Goal: Use online tool/utility: Utilize a website feature to perform a specific function

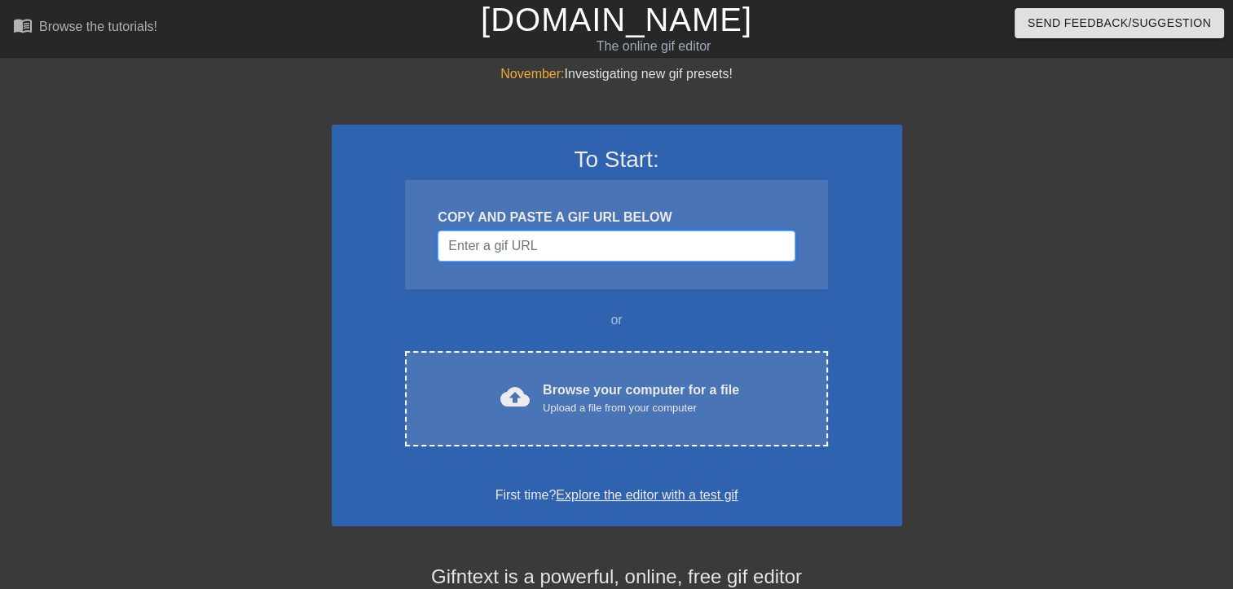
click at [549, 245] on input "Username" at bounding box center [616, 246] width 357 height 31
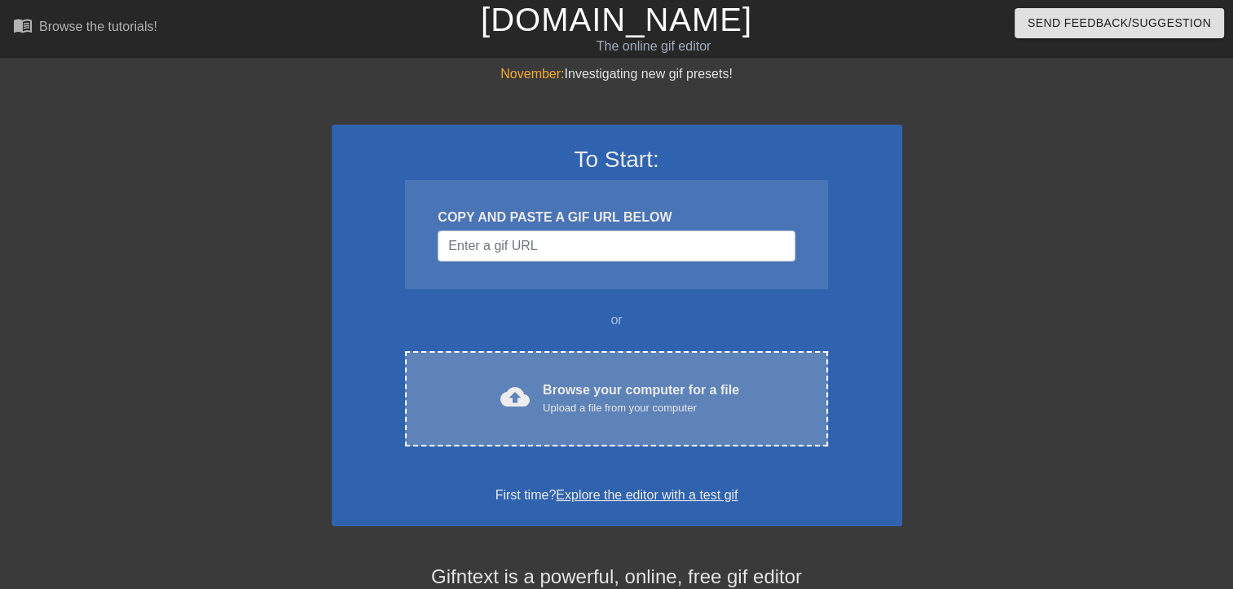
click at [610, 394] on div "Browse your computer for a file Upload a file from your computer" at bounding box center [641, 399] width 196 height 36
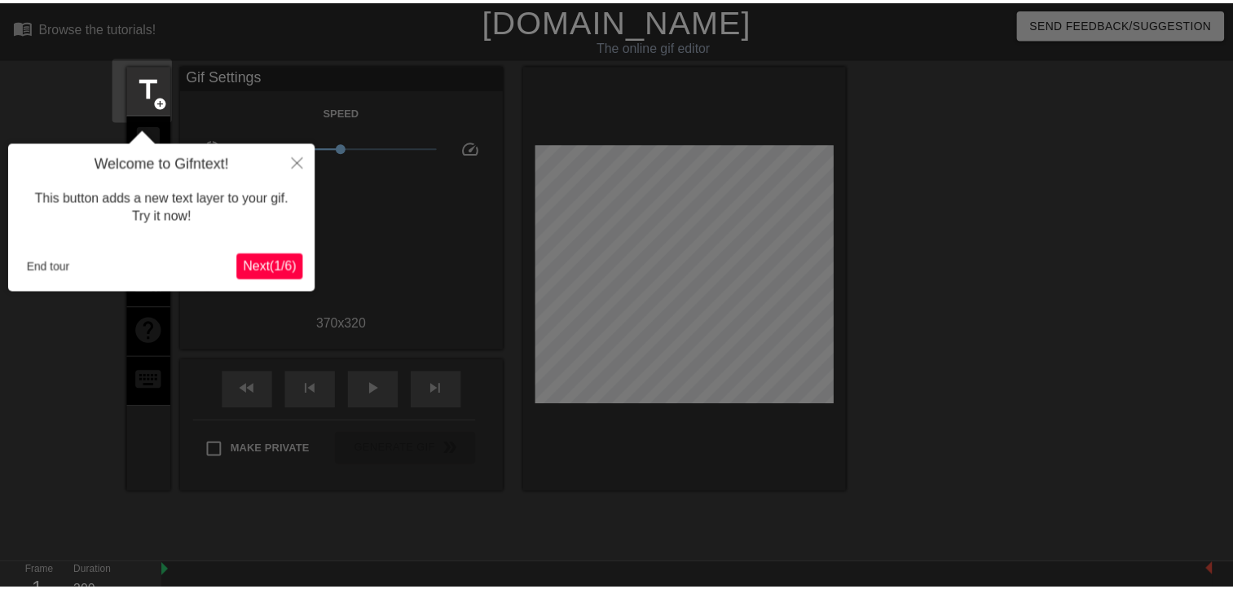
scroll to position [39, 0]
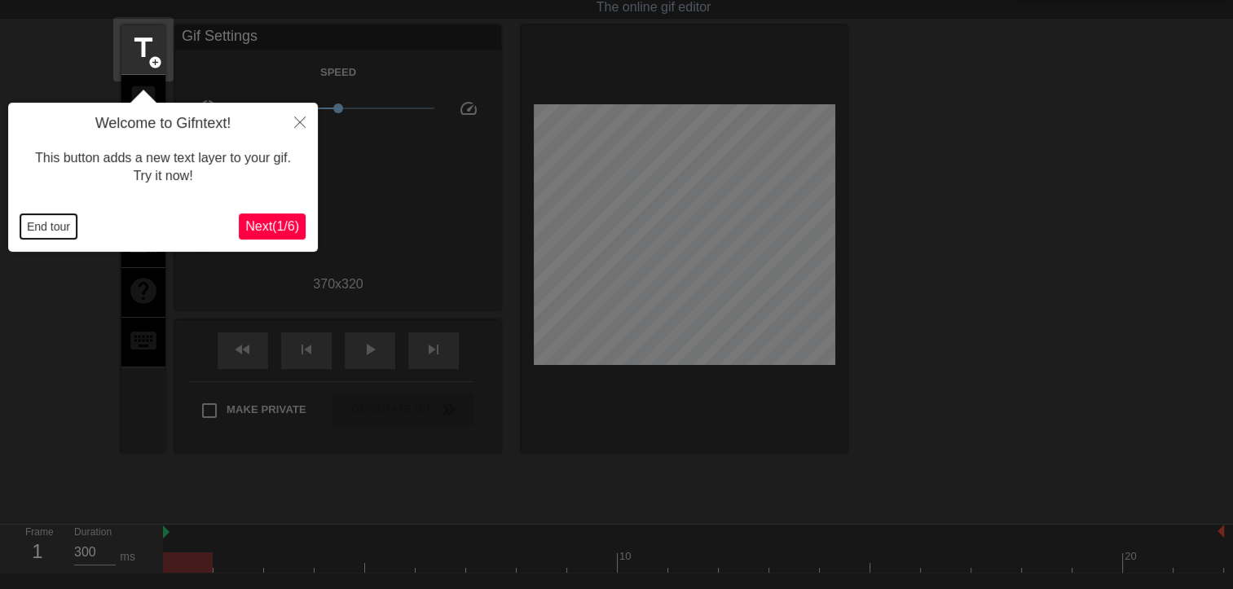
click at [43, 225] on button "End tour" at bounding box center [48, 226] width 56 height 24
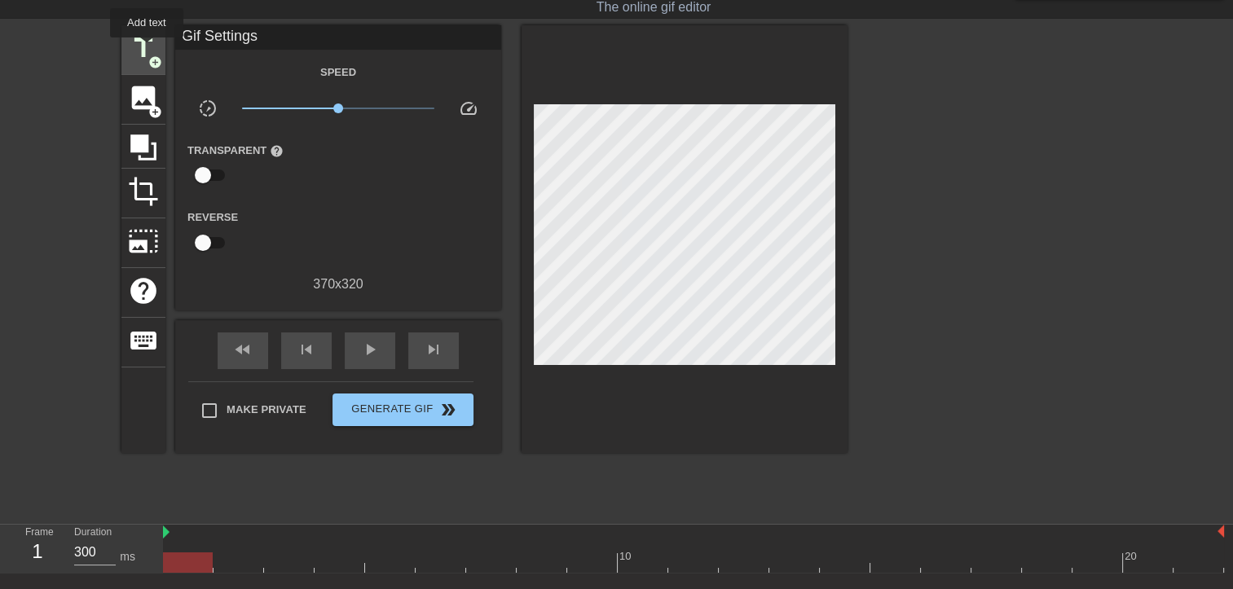
click at [147, 49] on span "title" at bounding box center [143, 48] width 31 height 31
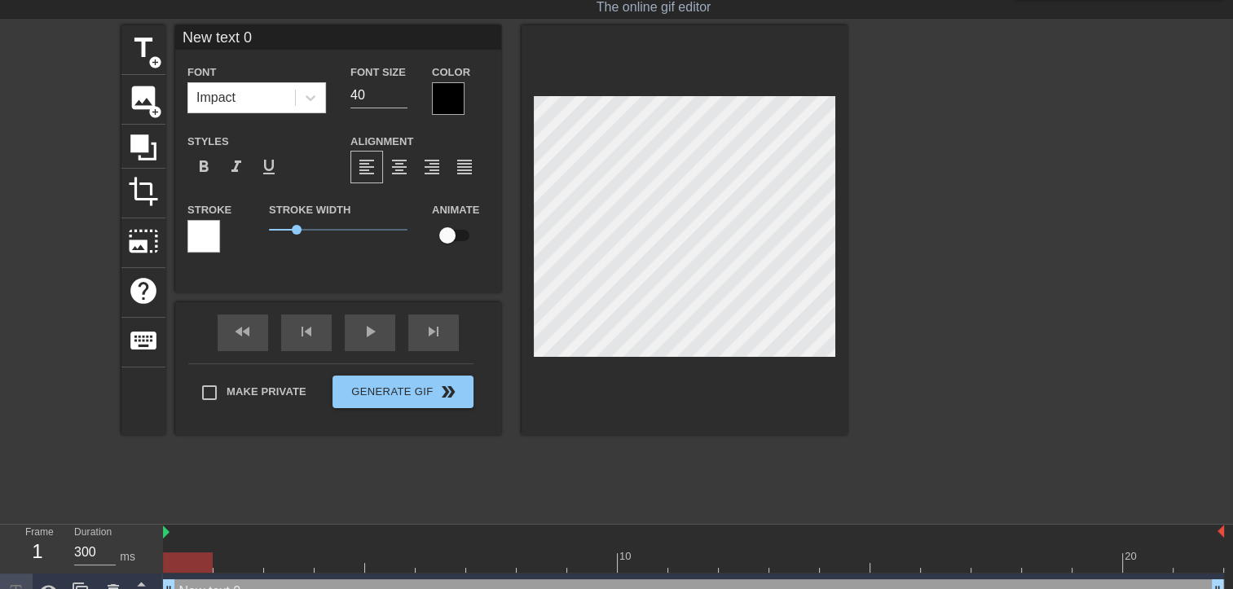
click at [293, 43] on input "New text 0" at bounding box center [338, 37] width 326 height 24
type input "N"
type input "라나"
click at [444, 95] on div at bounding box center [448, 98] width 33 height 33
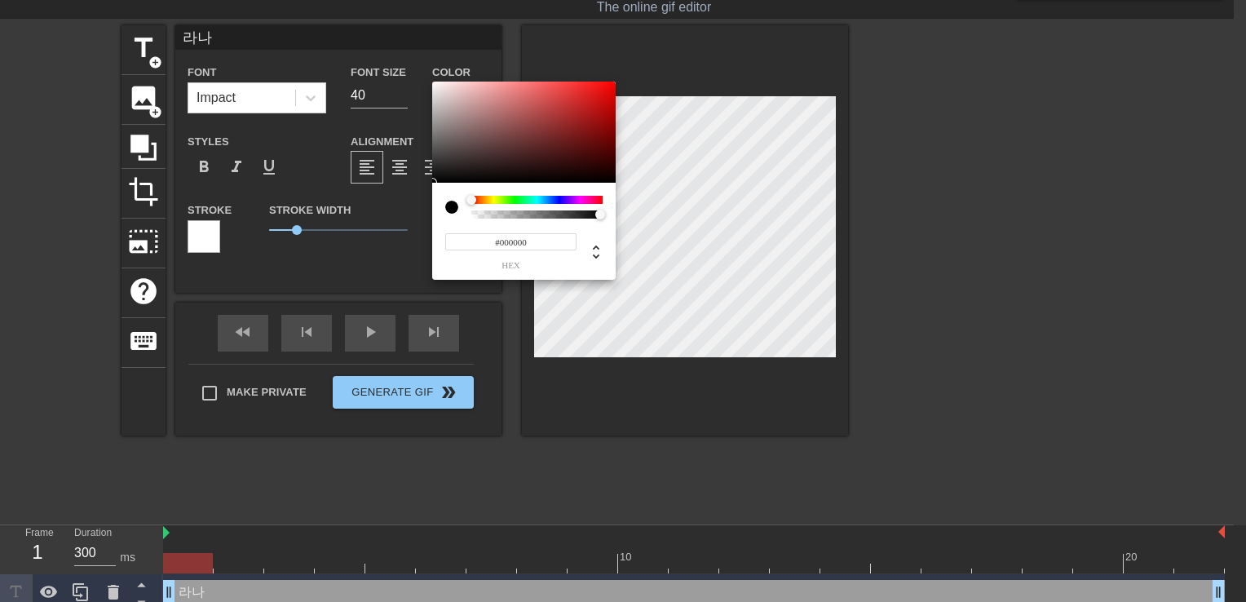
click at [578, 200] on div at bounding box center [536, 200] width 131 height 8
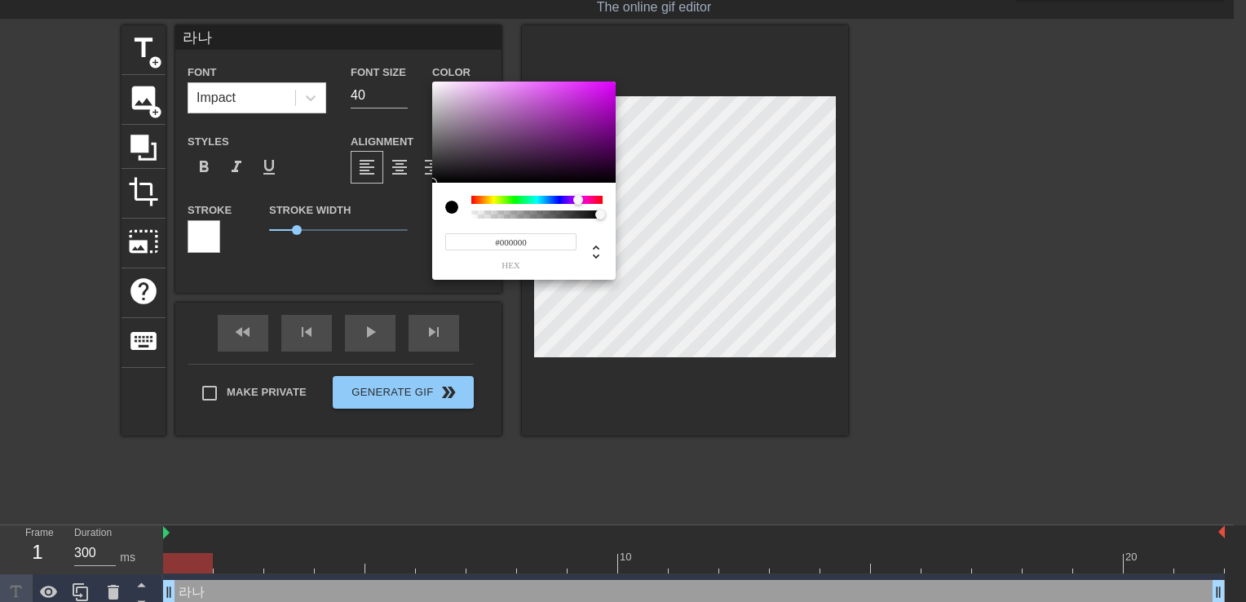
type input "#BD38CF"
click at [566, 100] on div at bounding box center [523, 132] width 183 height 101
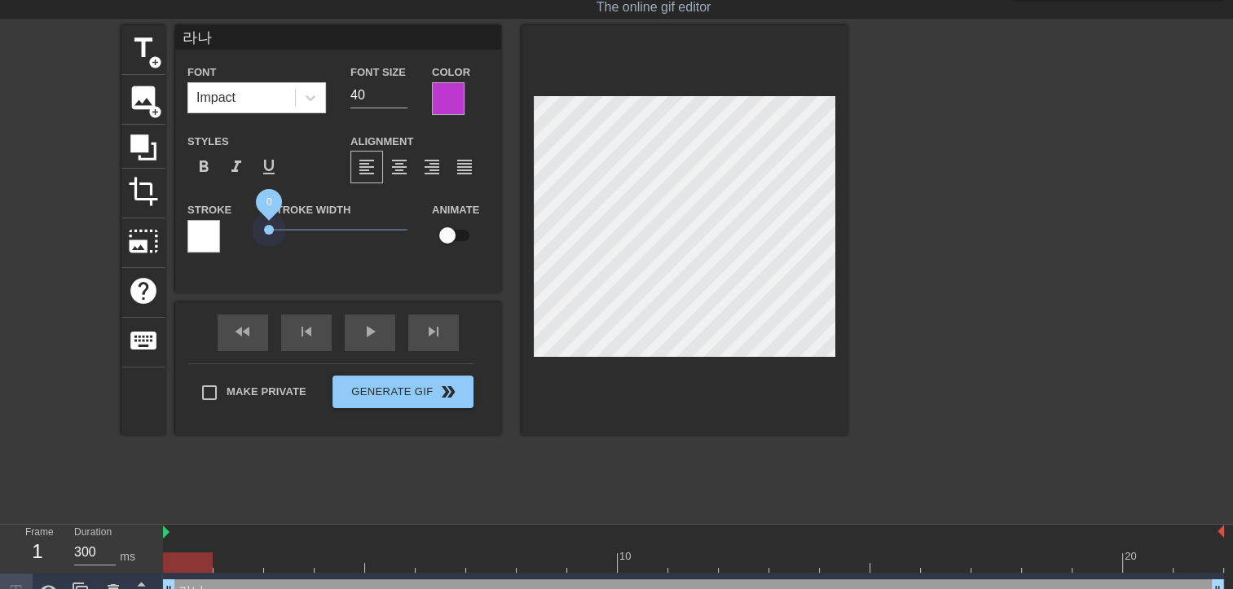
drag, startPoint x: 295, startPoint y: 223, endPoint x: 251, endPoint y: 218, distance: 44.3
click at [251, 218] on div "Stroke Stroke Width 0 Animate" at bounding box center [338, 234] width 326 height 68
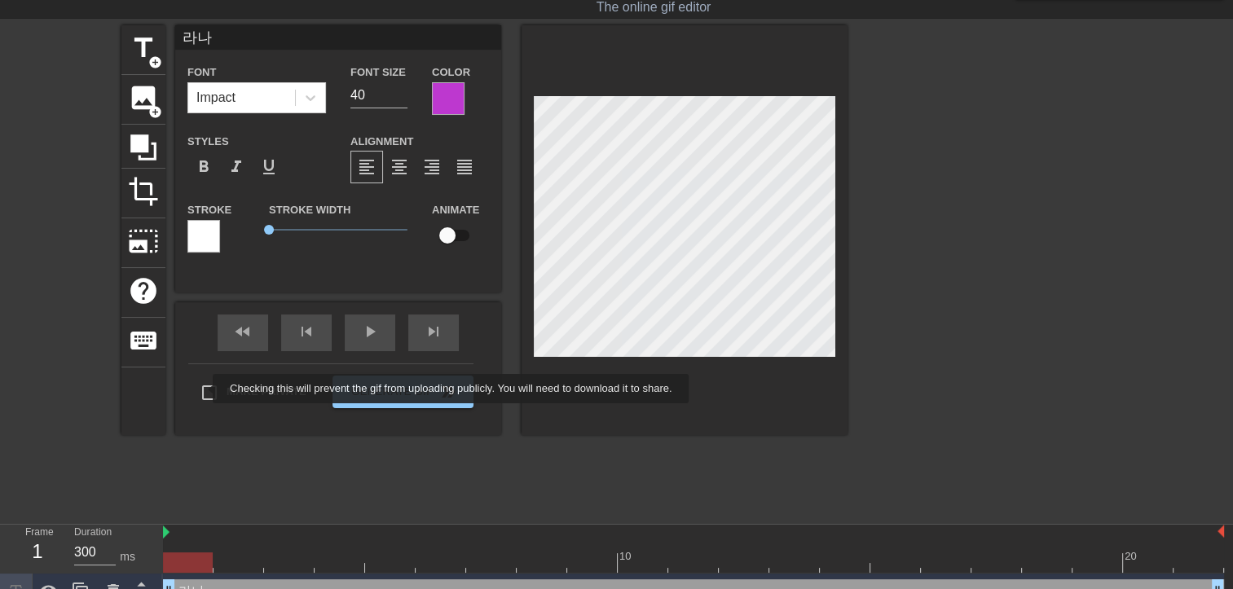
click at [202, 389] on div "Make Private Generate Gif double_arrow" at bounding box center [330, 396] width 285 height 64
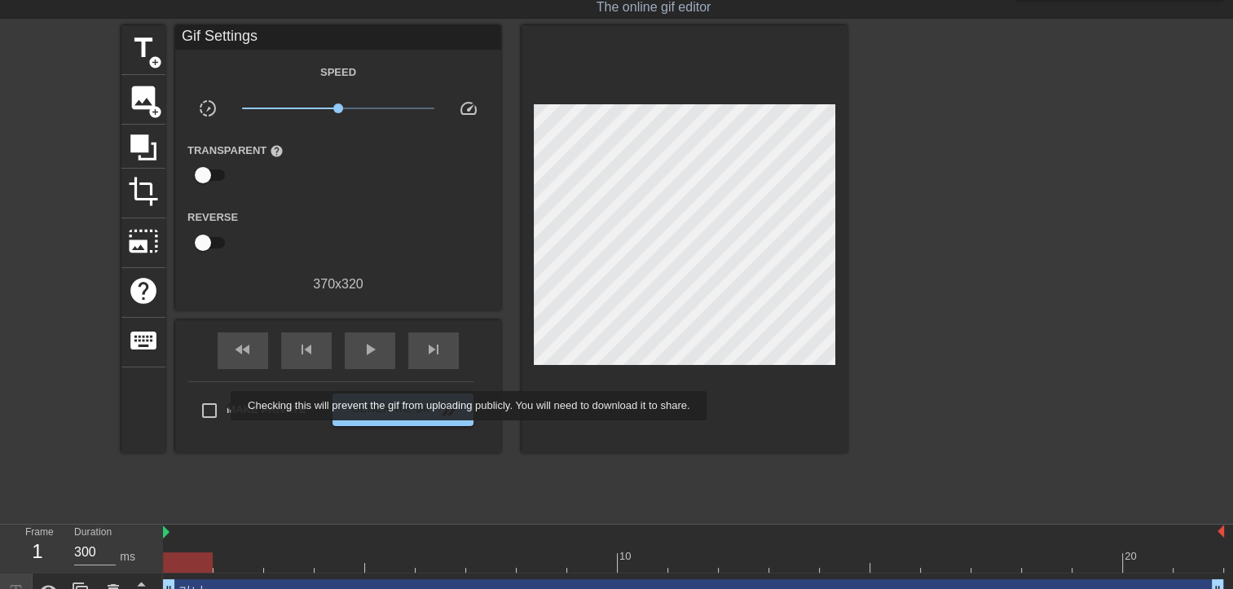
click at [220, 406] on input "Make Private" at bounding box center [209, 411] width 34 height 34
checkbox input "true"
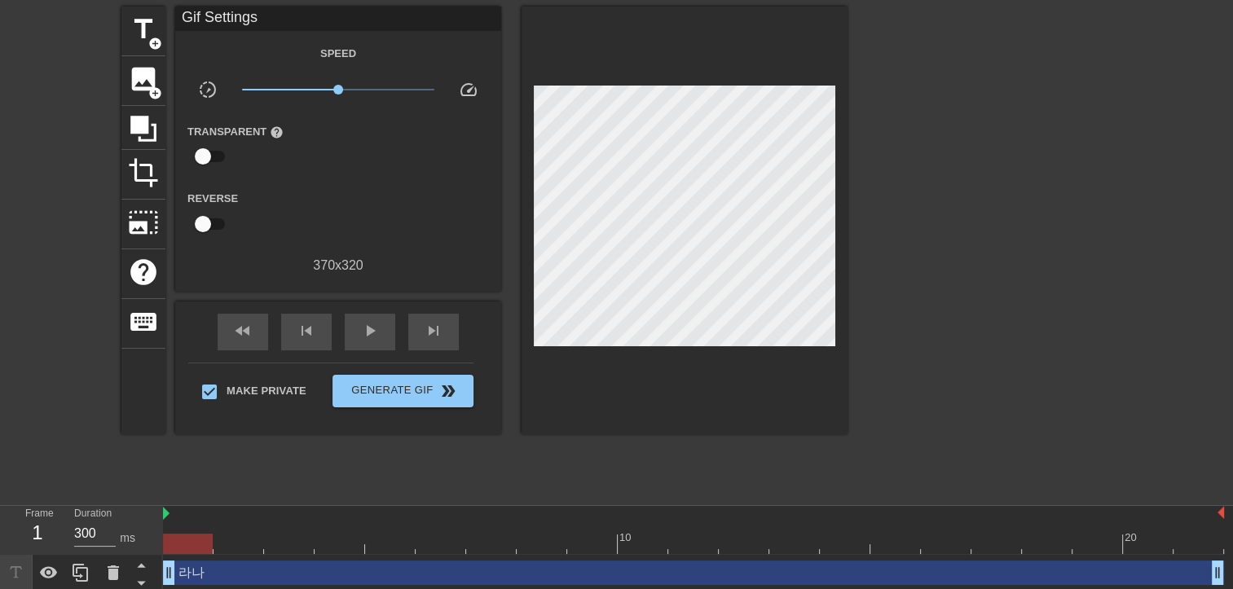
scroll to position [63, 0]
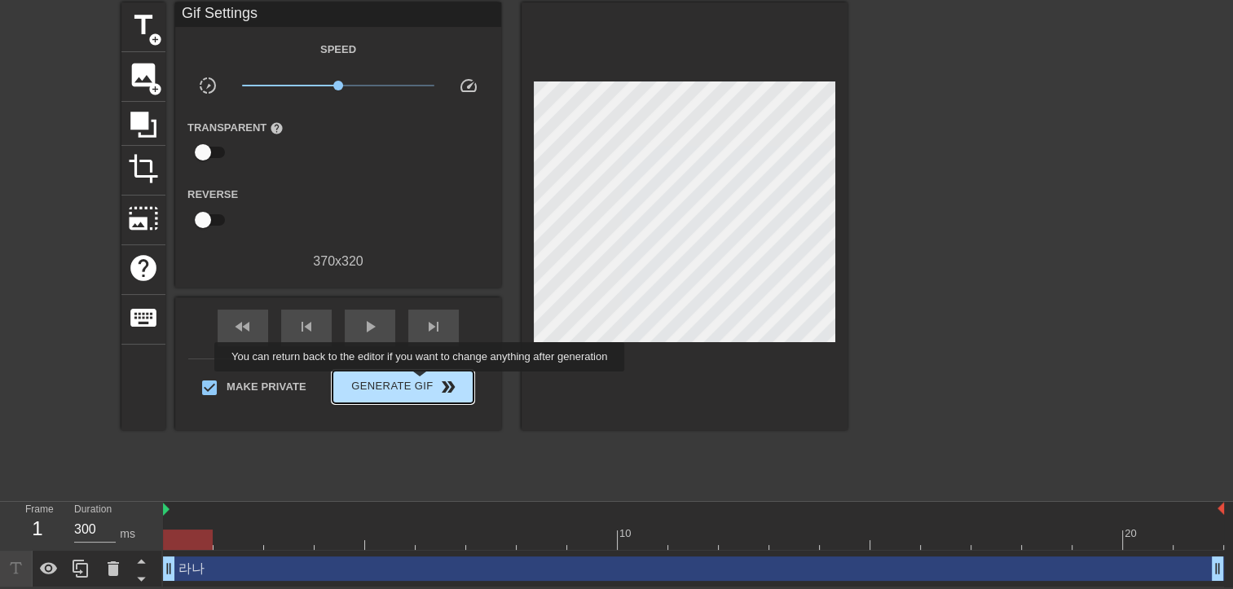
click at [409, 381] on span "Generate Gif double_arrow" at bounding box center [403, 387] width 128 height 20
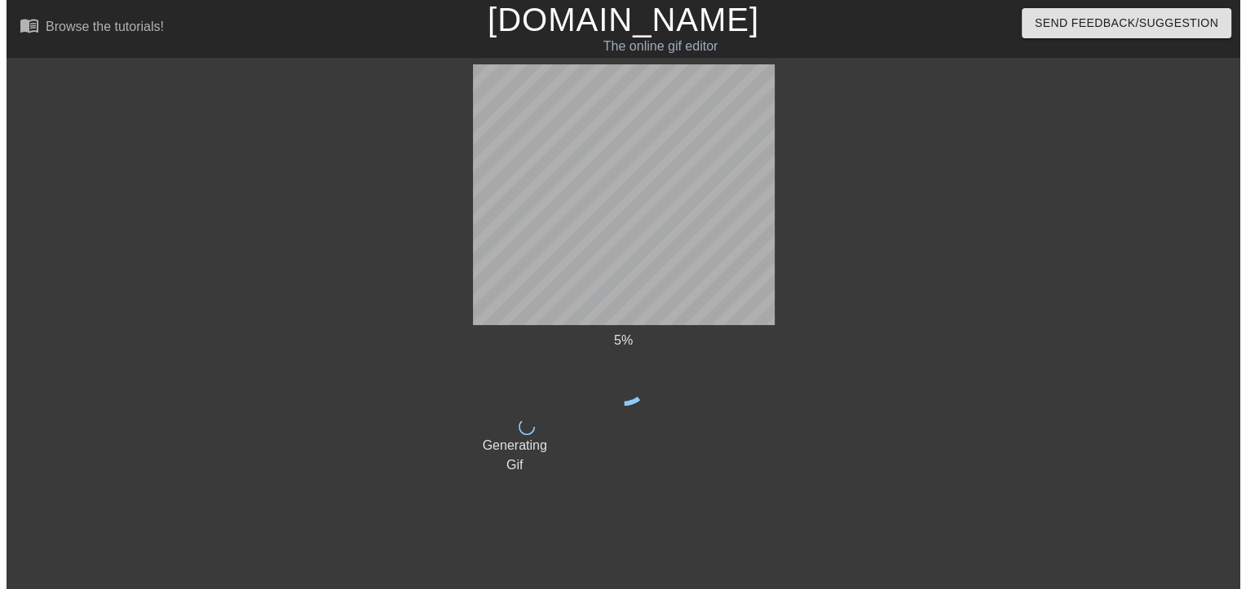
scroll to position [0, 0]
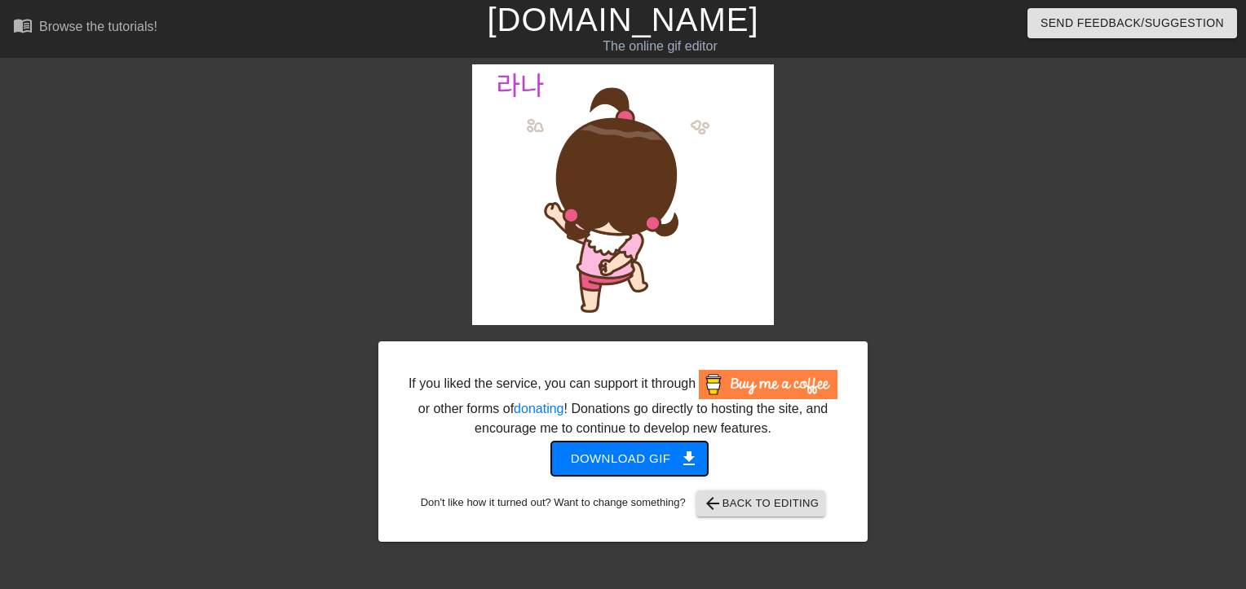
click at [662, 461] on span "Download gif get_app" at bounding box center [630, 458] width 118 height 21
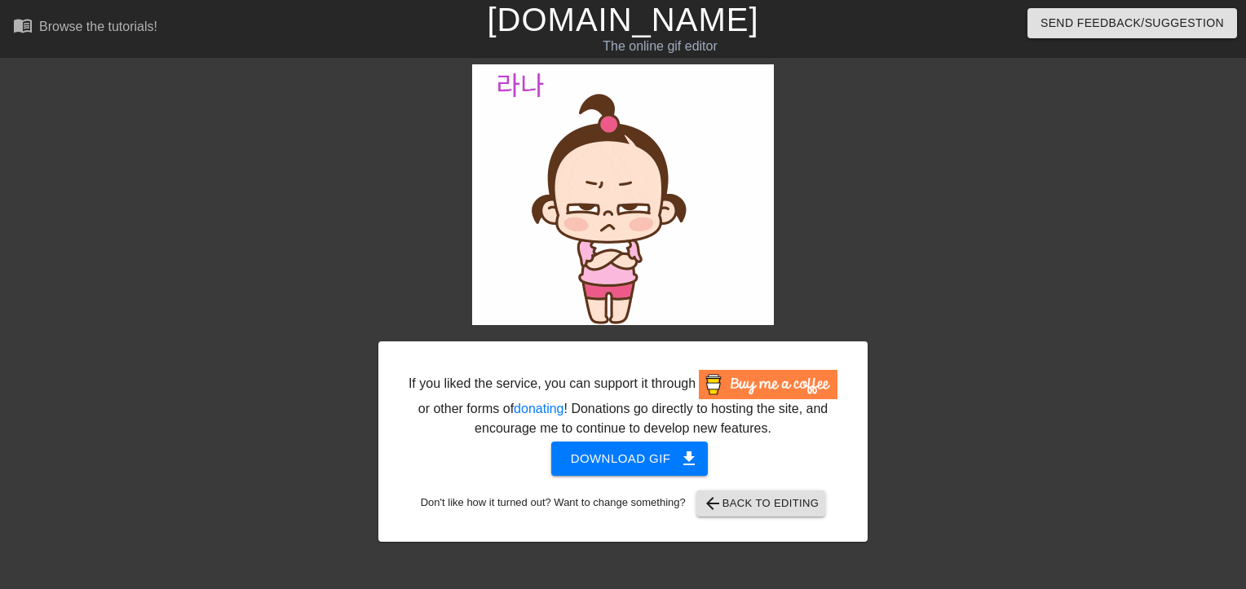
click at [610, 15] on link "[DOMAIN_NAME]" at bounding box center [622, 20] width 271 height 36
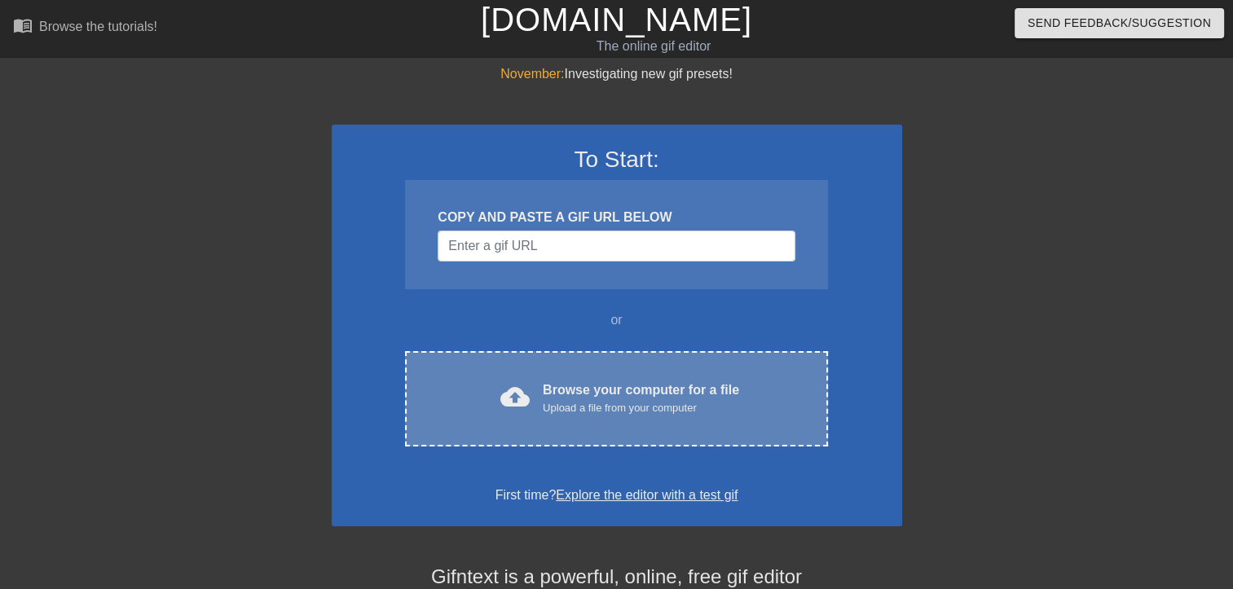
click at [668, 381] on div "Browse your computer for a file Upload a file from your computer" at bounding box center [641, 399] width 196 height 36
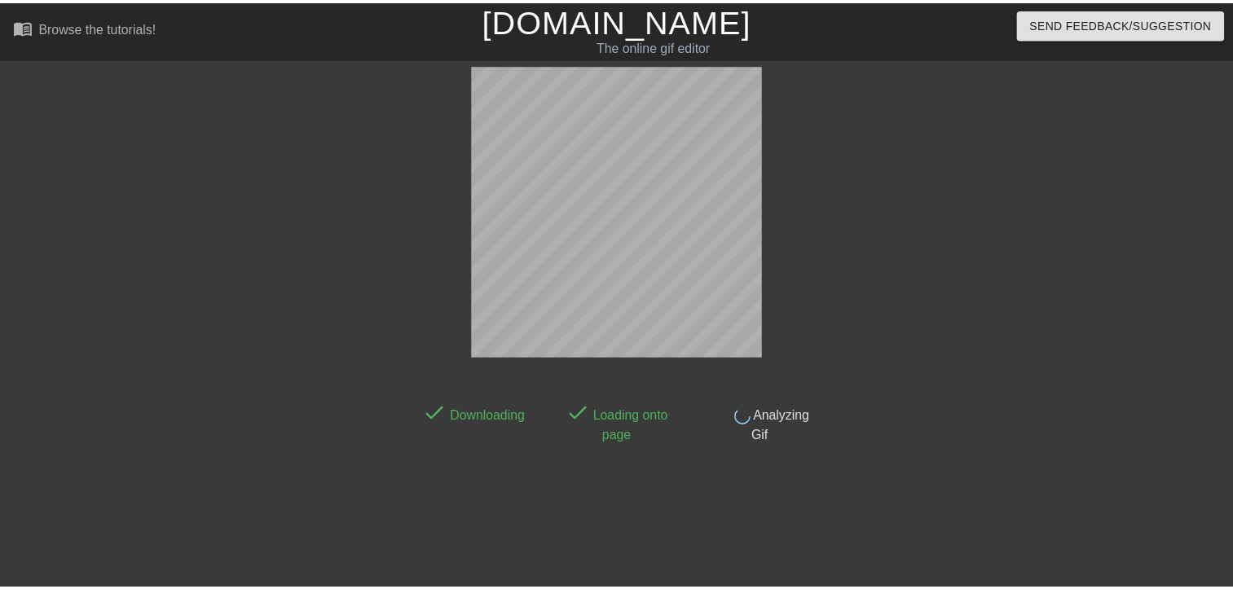
scroll to position [39, 0]
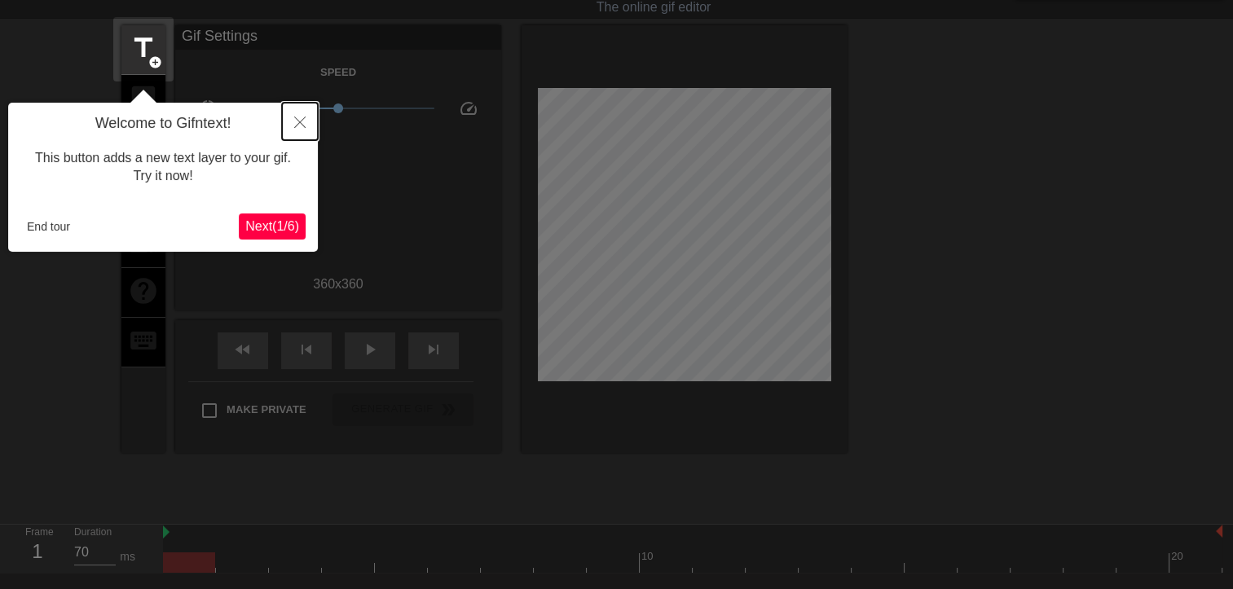
click at [291, 122] on button "Close" at bounding box center [300, 121] width 36 height 37
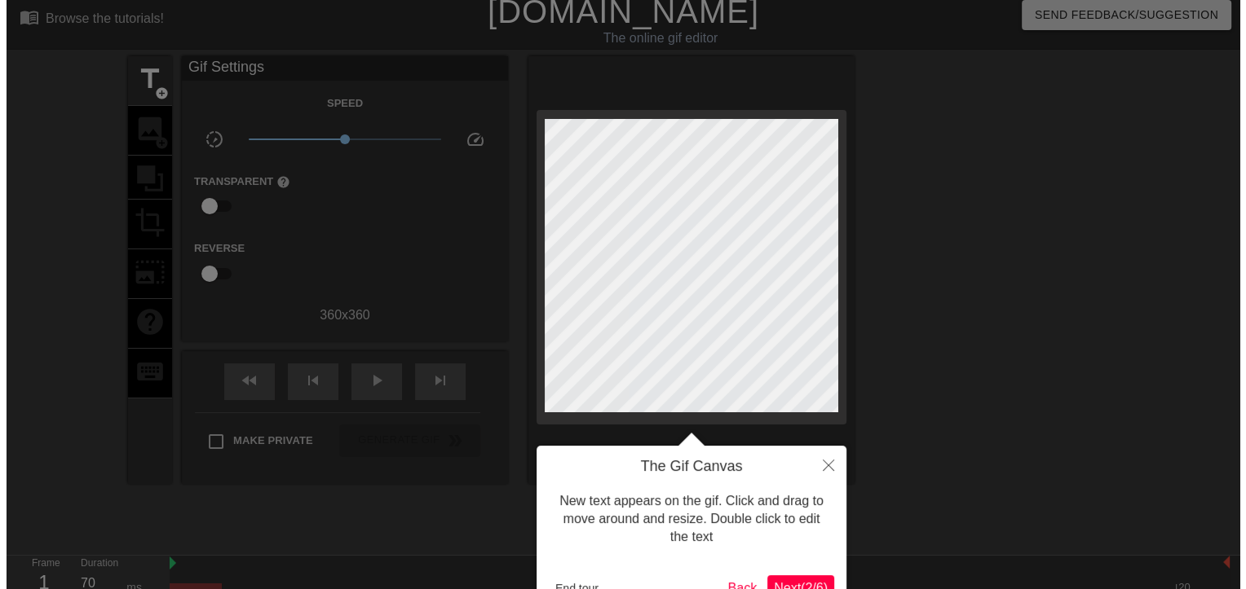
scroll to position [0, 0]
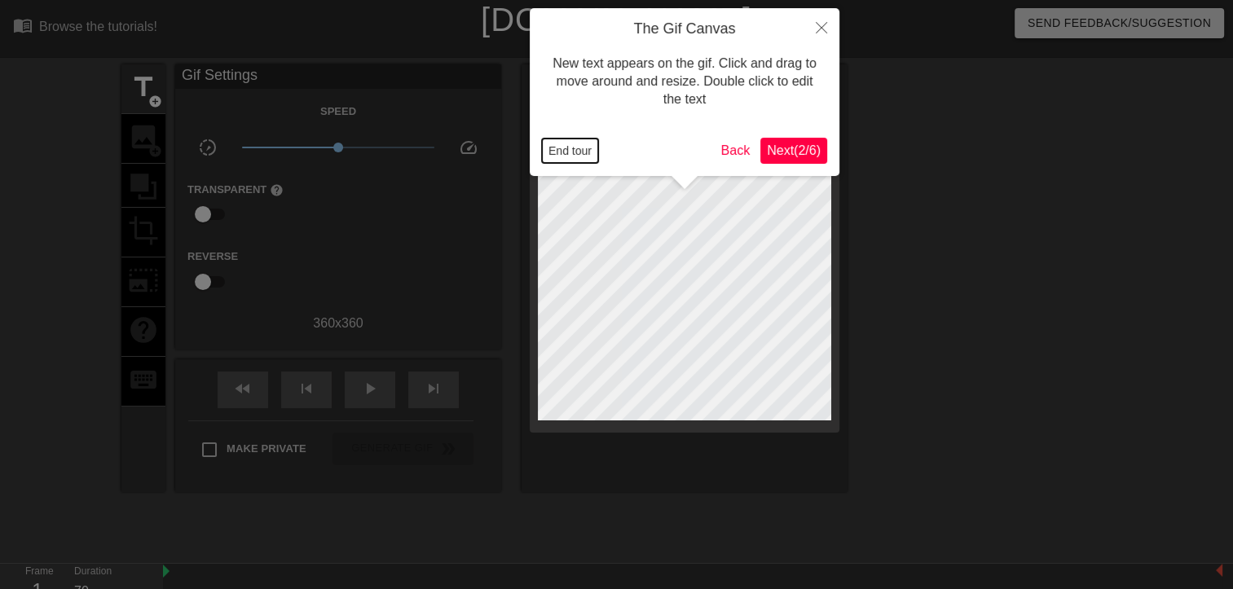
click at [572, 145] on button "End tour" at bounding box center [570, 151] width 56 height 24
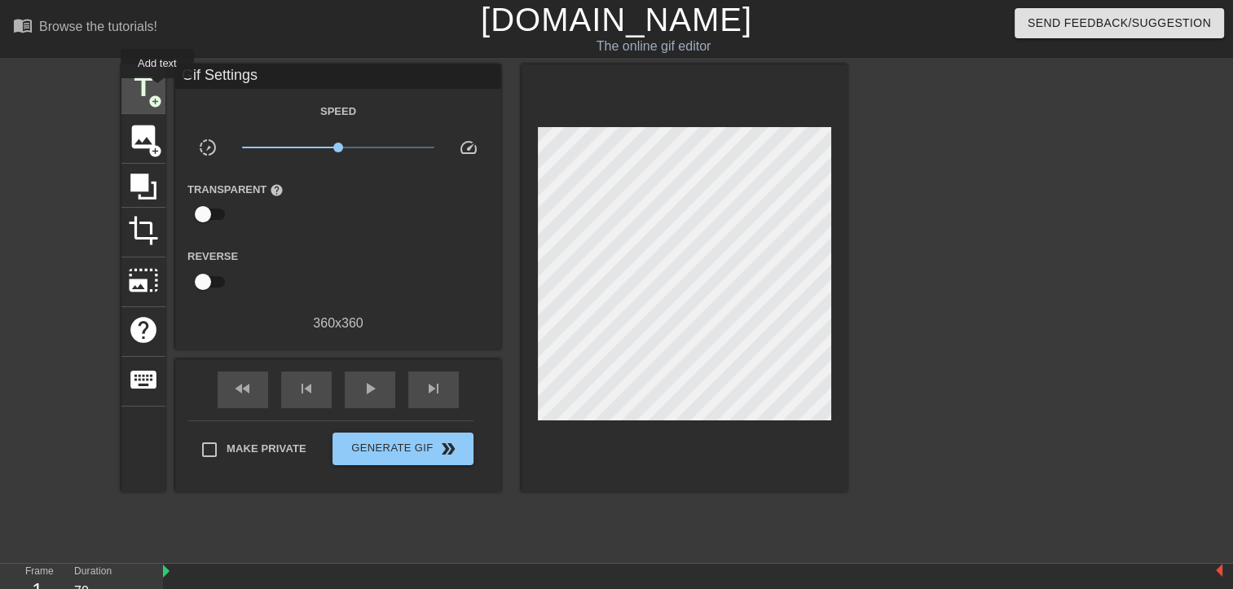
click at [157, 90] on span "title" at bounding box center [143, 87] width 31 height 31
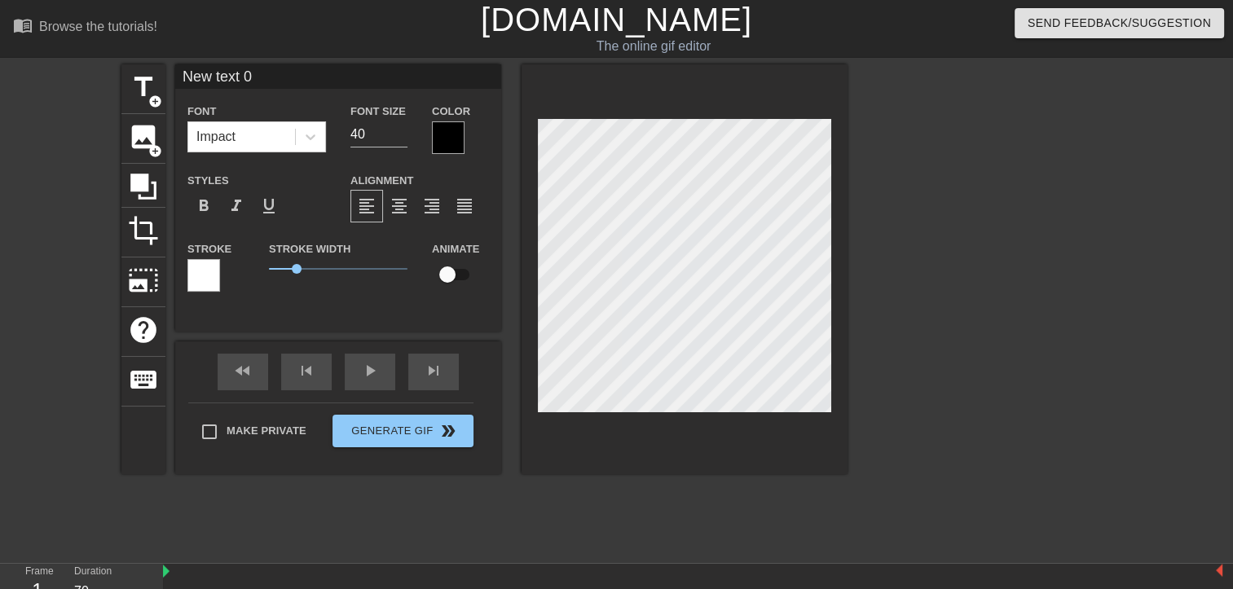
click at [262, 81] on input "New text 0" at bounding box center [338, 76] width 326 height 24
type input "N"
paste input "🦅🐾하❤️심🐾🦅🌀"
type input "🦅🐾하❤️심🐾🦅🌀"
click at [453, 147] on div at bounding box center [448, 137] width 33 height 33
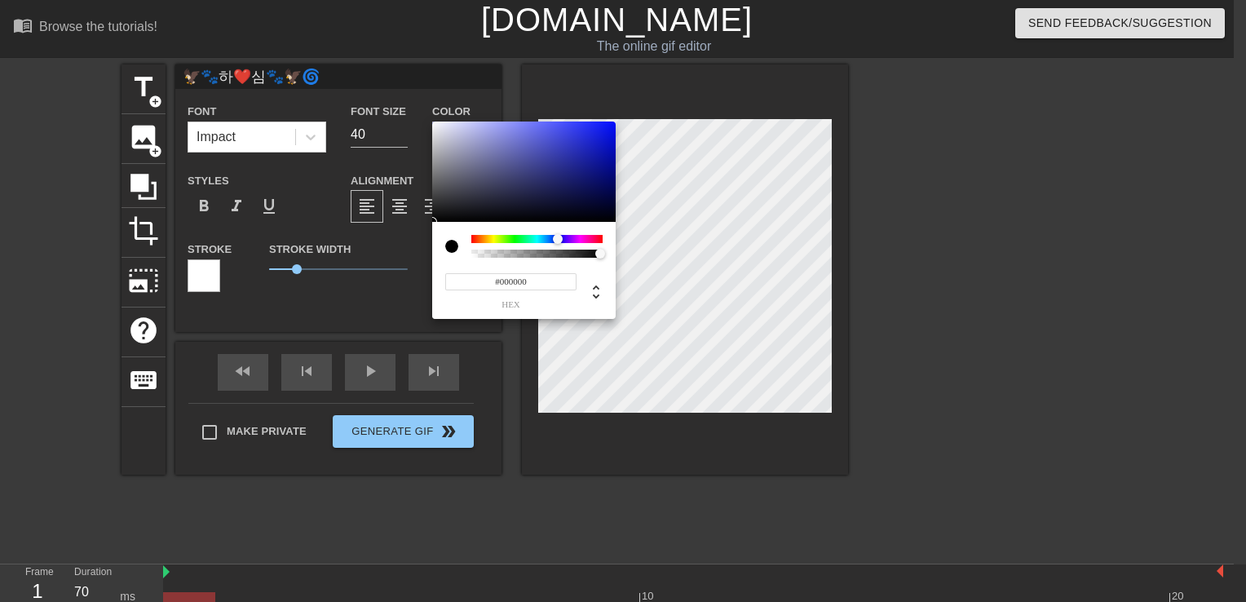
click at [558, 242] on div at bounding box center [536, 239] width 131 height 8
type input "#242CBF"
click at [580, 147] on div at bounding box center [523, 171] width 183 height 101
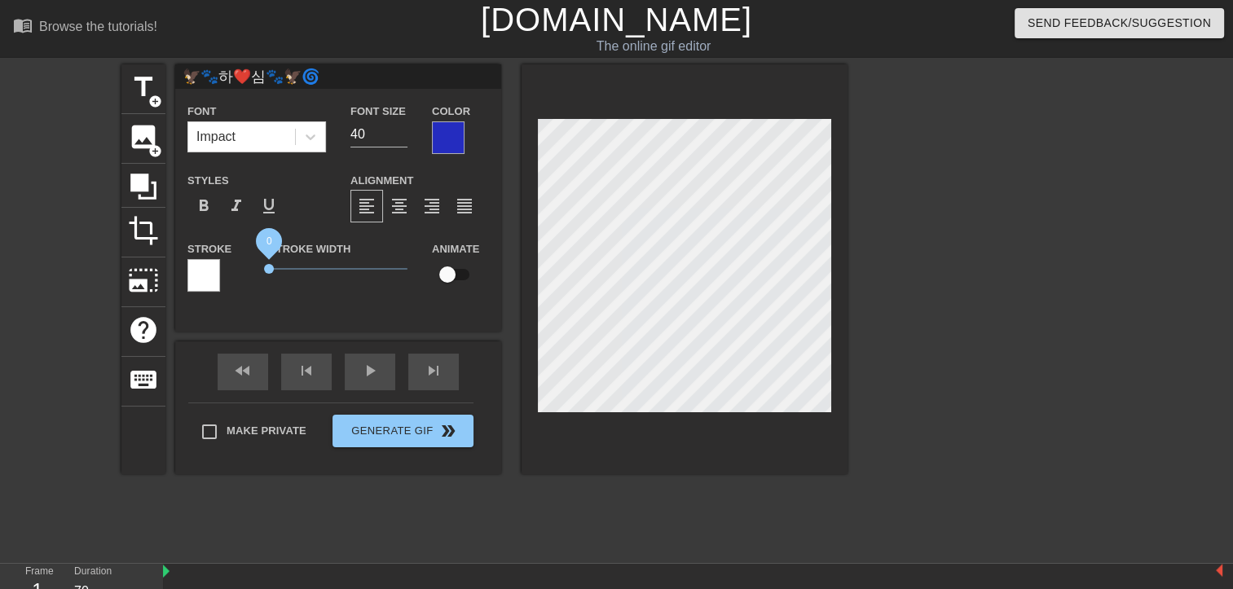
drag, startPoint x: 298, startPoint y: 269, endPoint x: 256, endPoint y: 267, distance: 41.6
click at [257, 267] on div "Stroke Width 0" at bounding box center [338, 273] width 163 height 68
click at [208, 208] on span "format_bold" at bounding box center [204, 206] width 20 height 20
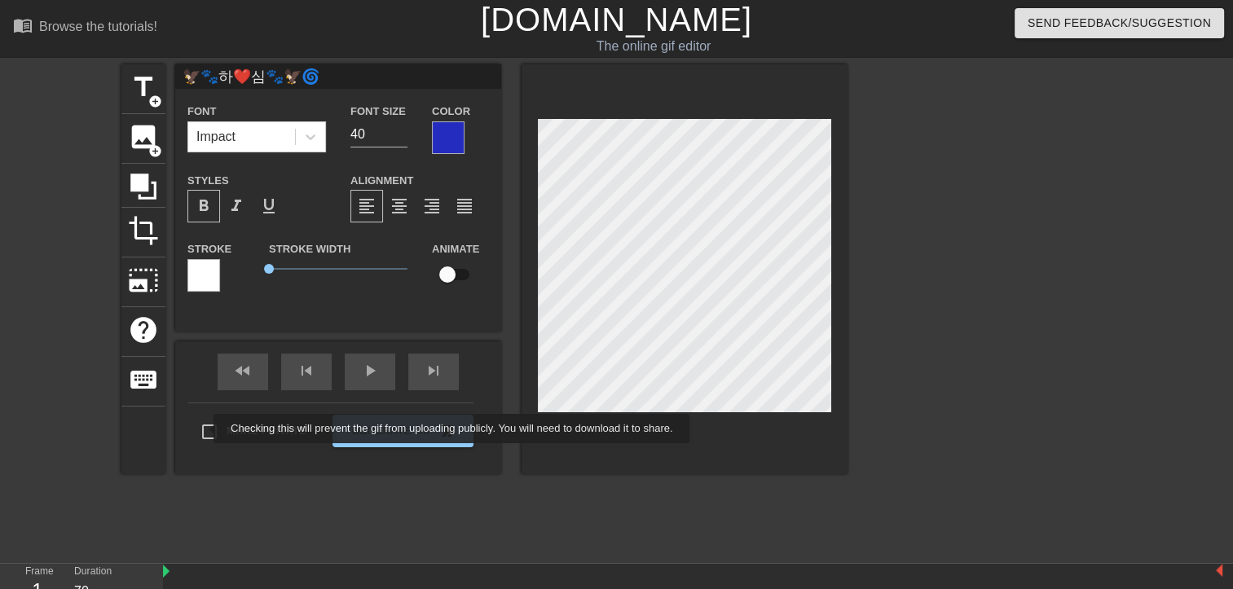
click at [203, 429] on div "Make Private Generate Gif double_arrow" at bounding box center [330, 435] width 285 height 64
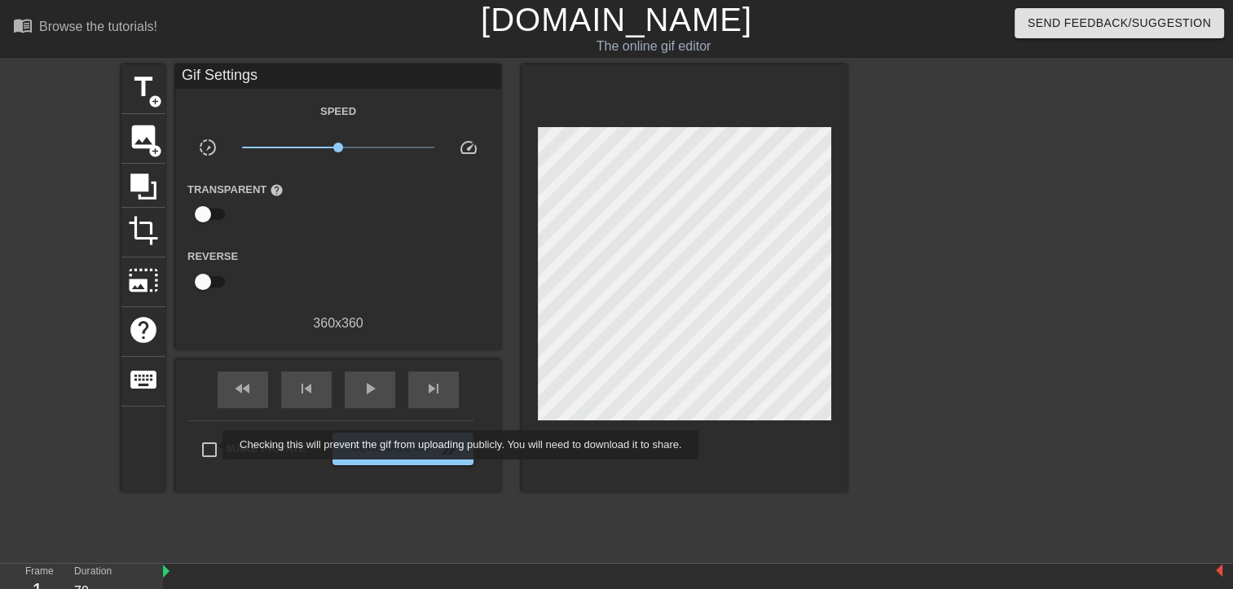
click at [212, 445] on input "Make Private" at bounding box center [209, 450] width 34 height 34
checkbox input "true"
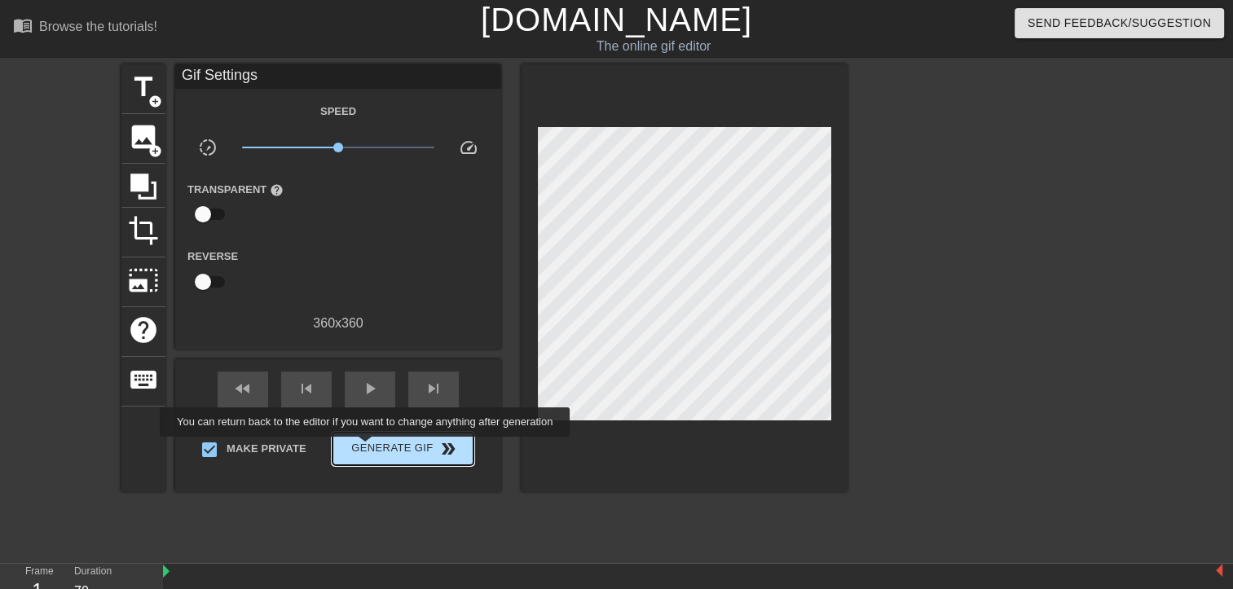
click at [367, 448] on span "Generate Gif double_arrow" at bounding box center [403, 449] width 128 height 20
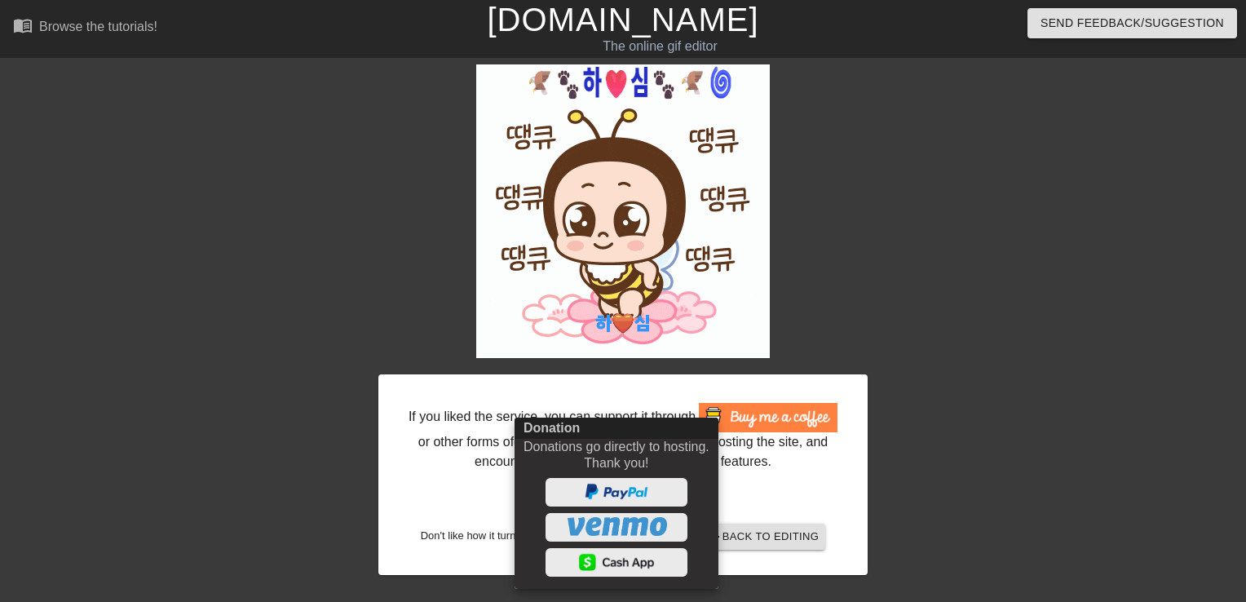
click at [999, 439] on div at bounding box center [623, 301] width 1246 height 602
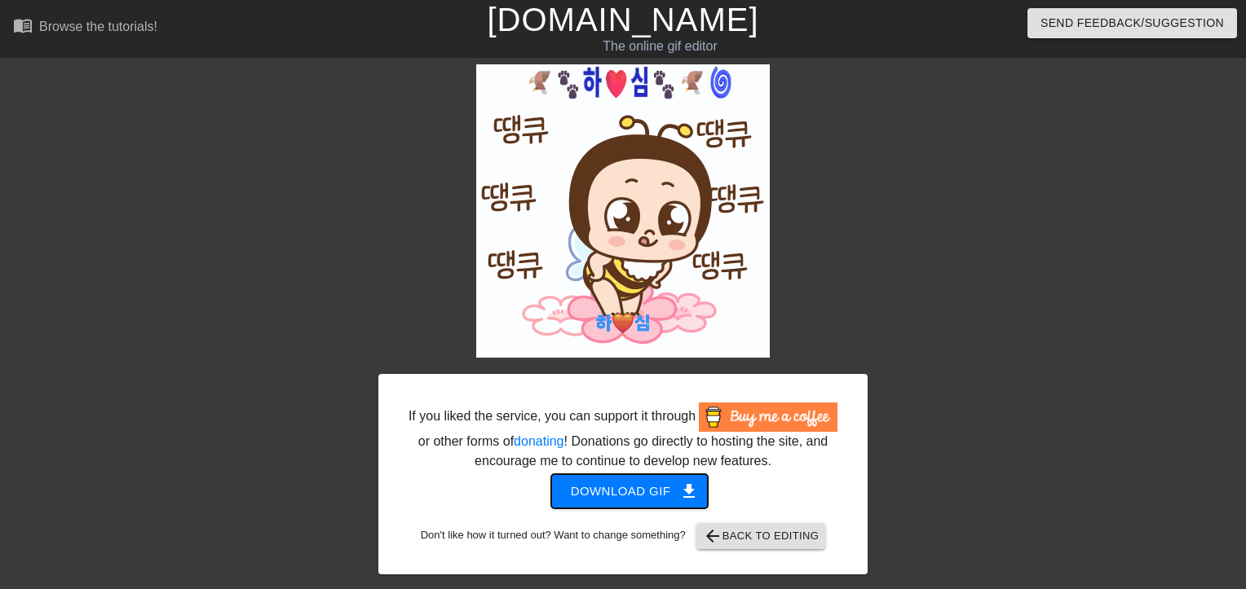
click at [620, 491] on span "Download gif get_app" at bounding box center [630, 491] width 118 height 21
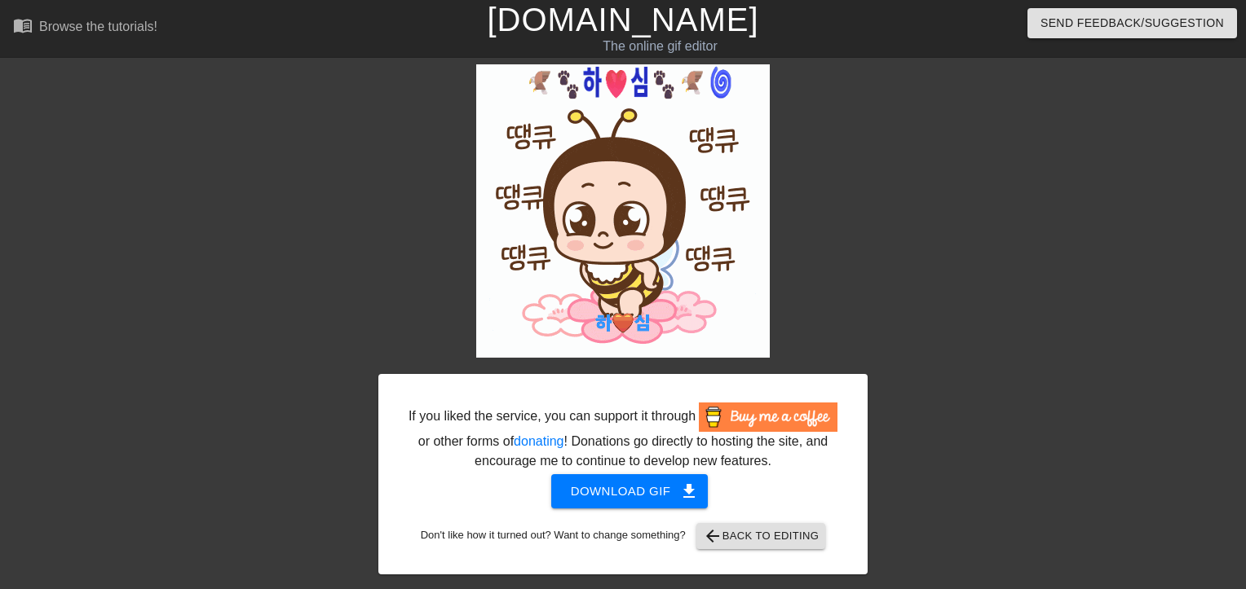
click at [615, 30] on link "[DOMAIN_NAME]" at bounding box center [622, 20] width 271 height 36
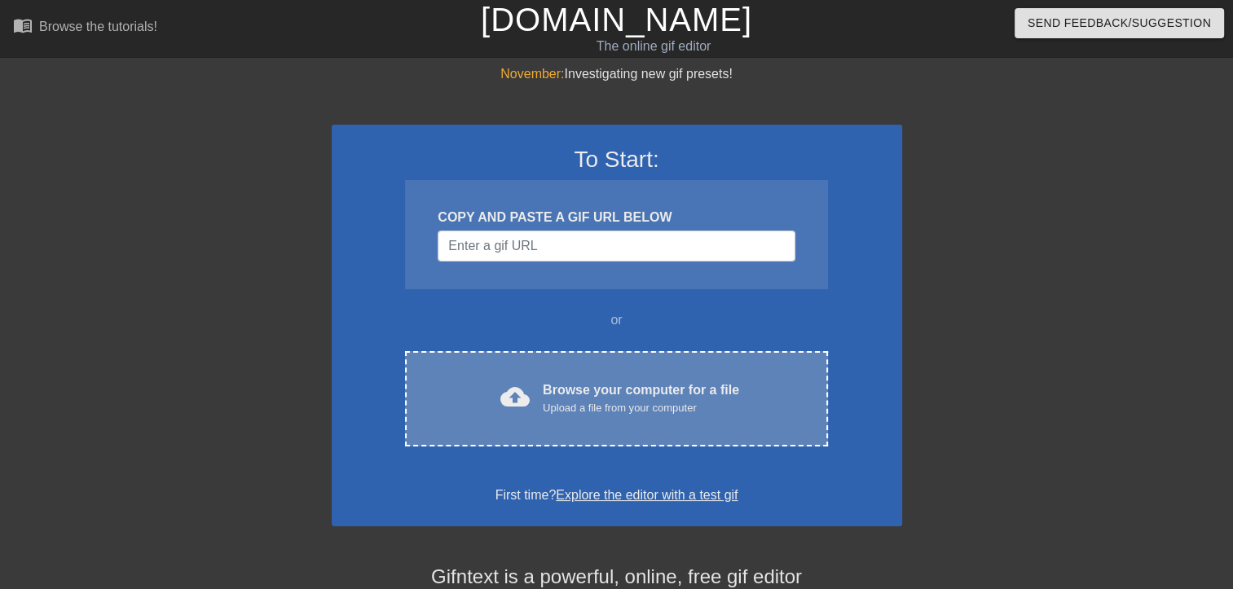
click at [606, 400] on div "Upload a file from your computer" at bounding box center [641, 408] width 196 height 16
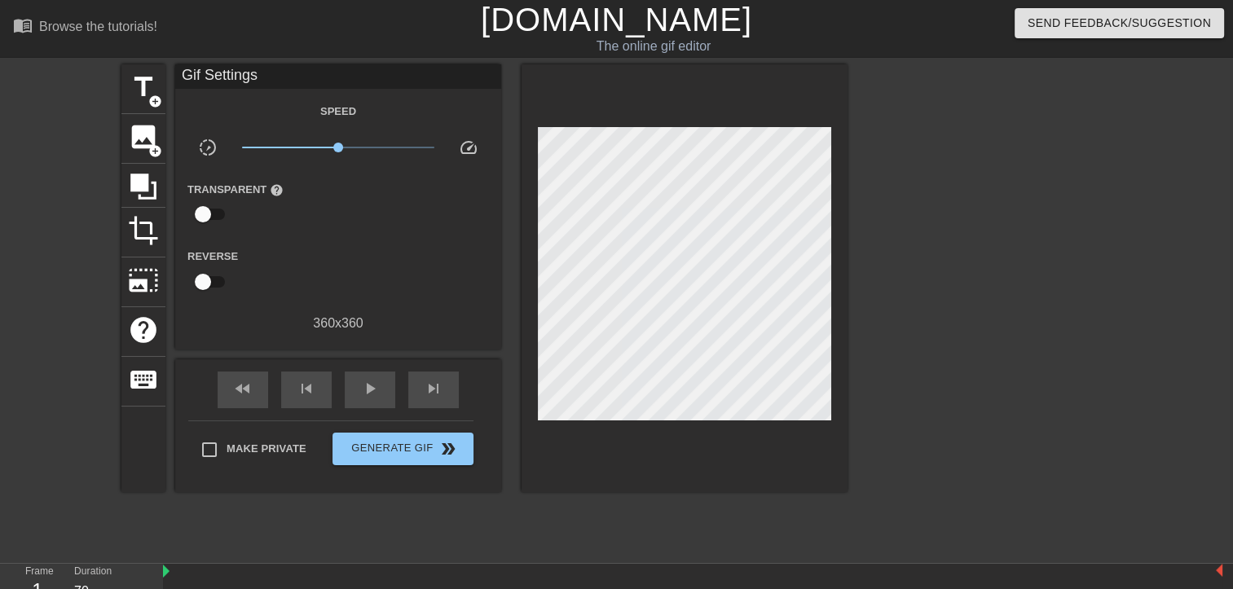
click at [245, 77] on div "Gif Settings" at bounding box center [338, 76] width 326 height 24
click at [274, 76] on div "Gif Settings" at bounding box center [338, 76] width 326 height 24
click at [152, 78] on span "title" at bounding box center [143, 87] width 31 height 31
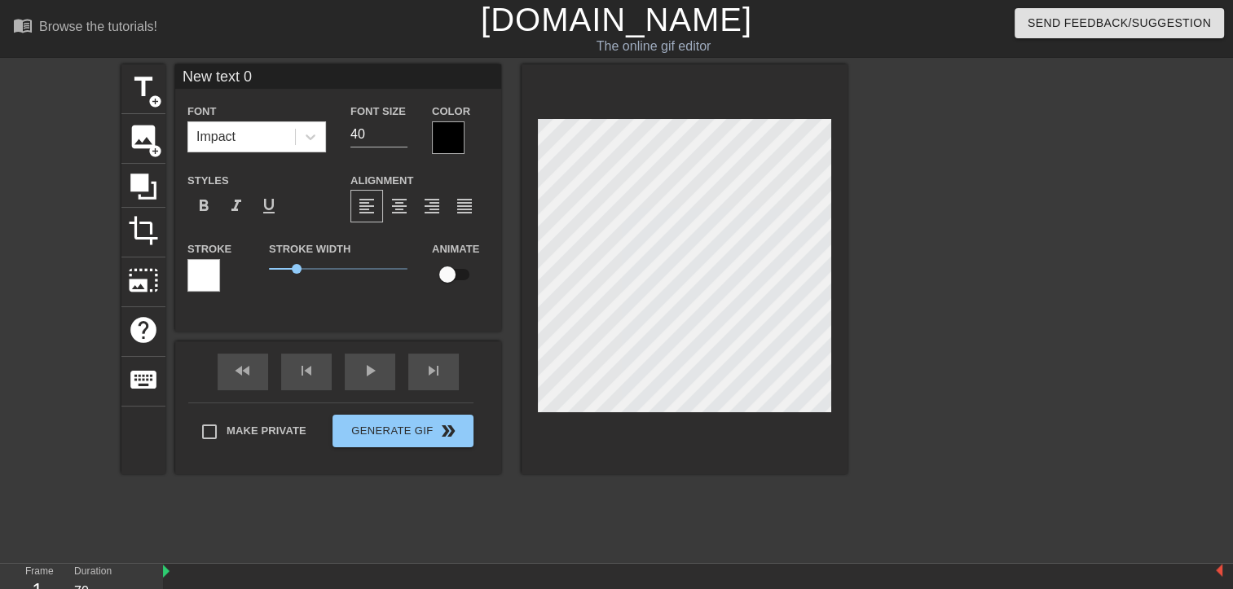
click at [284, 80] on input "New text 0" at bounding box center [338, 76] width 326 height 24
type input "N"
paste input "🦅🐾하❤️심🐾🦅🌀"
type input "🦅🐾하❤️심🐾🦅🌀"
click at [449, 132] on div at bounding box center [448, 137] width 33 height 33
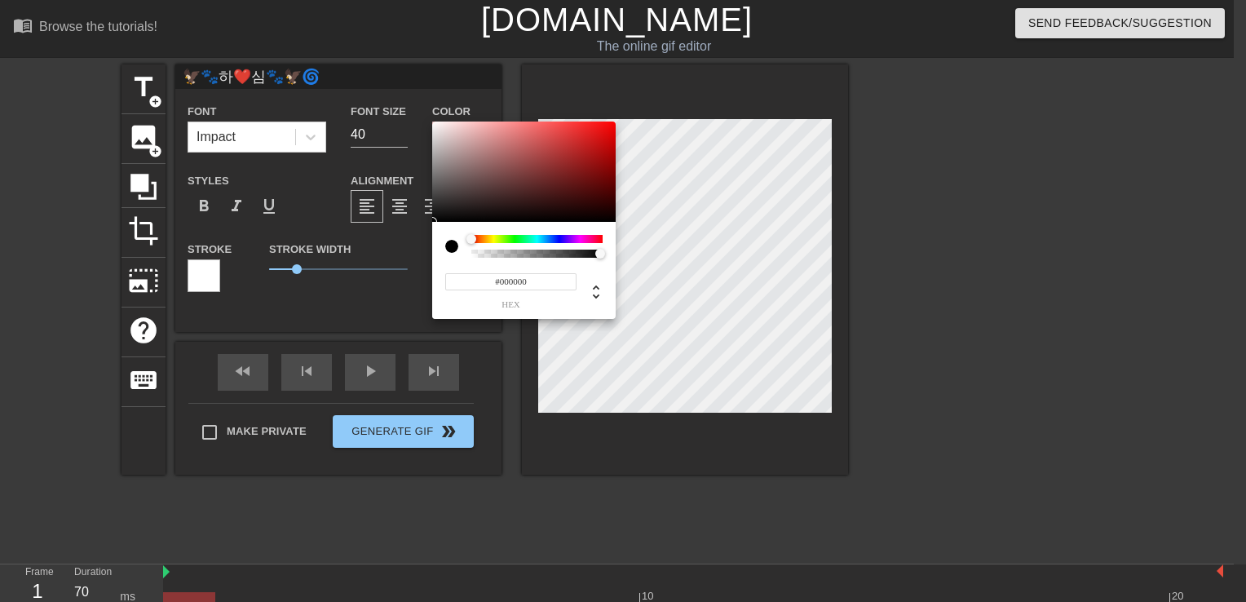
click at [559, 237] on div at bounding box center [536, 239] width 131 height 8
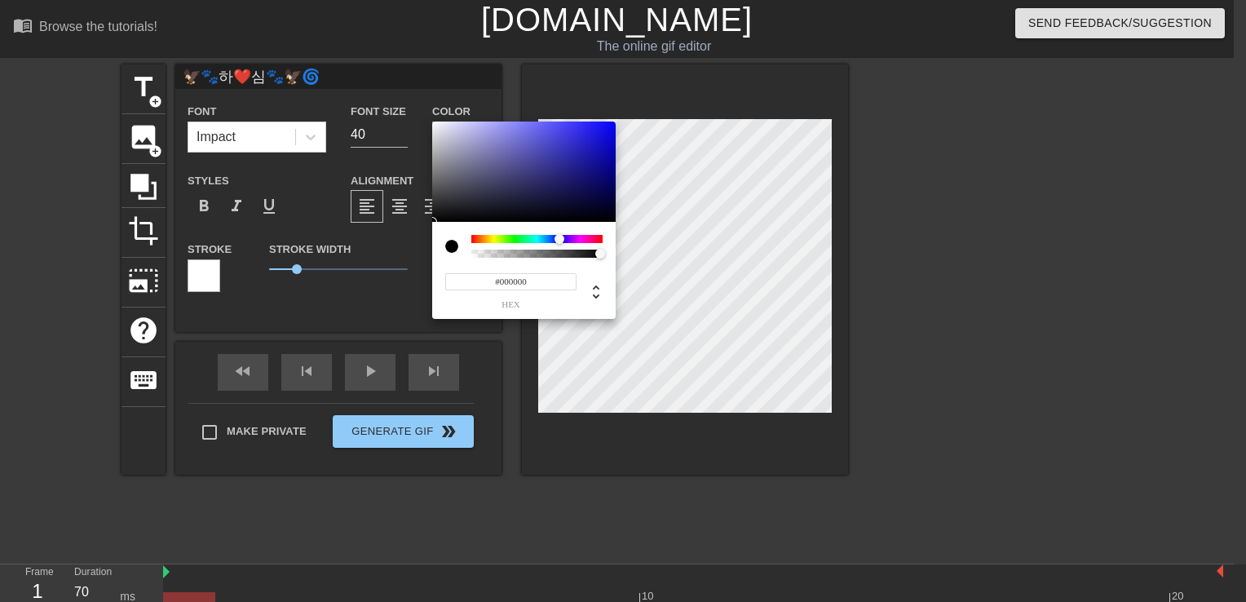
type input "#1B16DB"
click at [597, 135] on div at bounding box center [523, 171] width 183 height 101
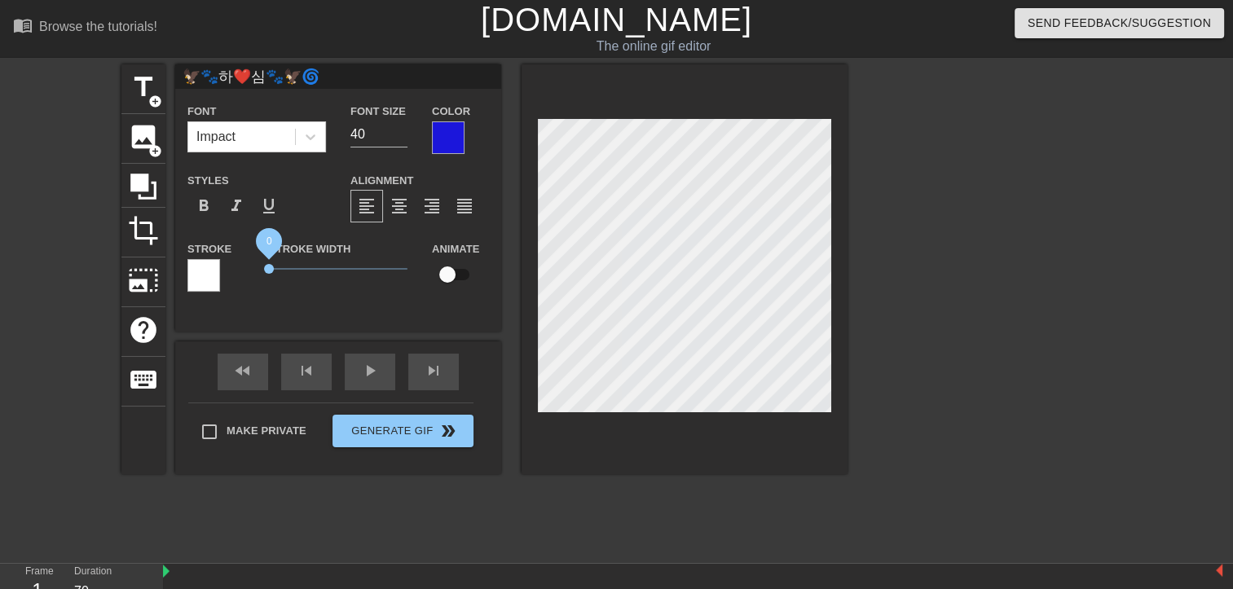
drag, startPoint x: 297, startPoint y: 268, endPoint x: 214, endPoint y: 268, distance: 83.1
click at [214, 268] on div "Stroke Stroke Width 0 Animate" at bounding box center [338, 273] width 326 height 68
click at [201, 205] on span "format_bold" at bounding box center [204, 206] width 20 height 20
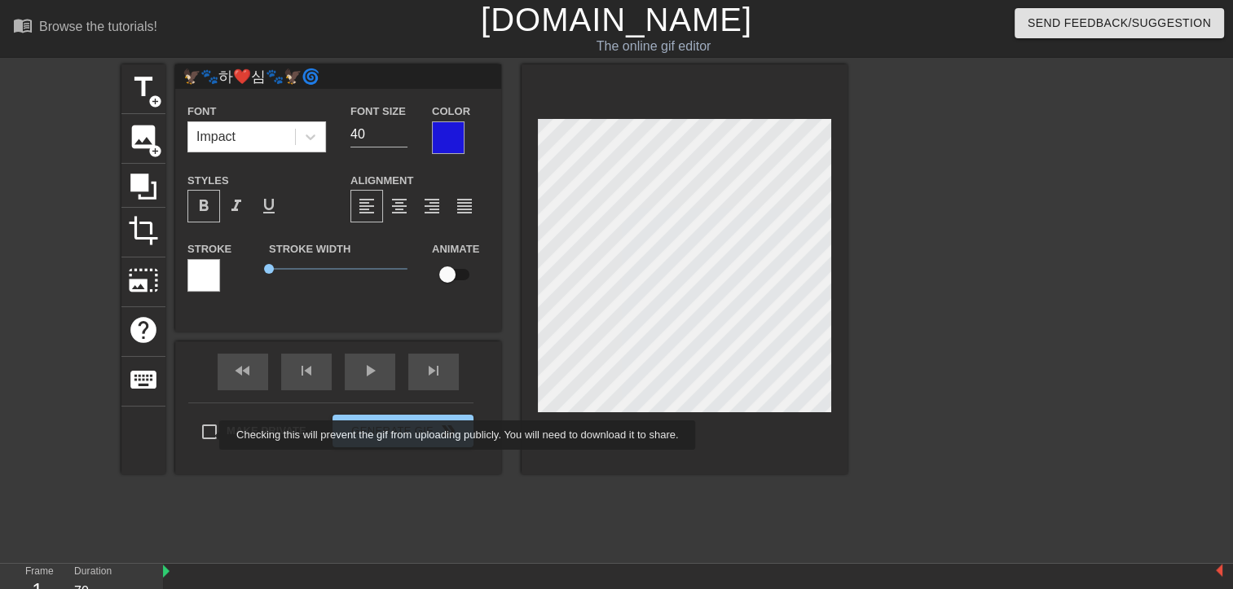
click at [209, 435] on input "Make Private" at bounding box center [209, 432] width 34 height 34
checkbox input "true"
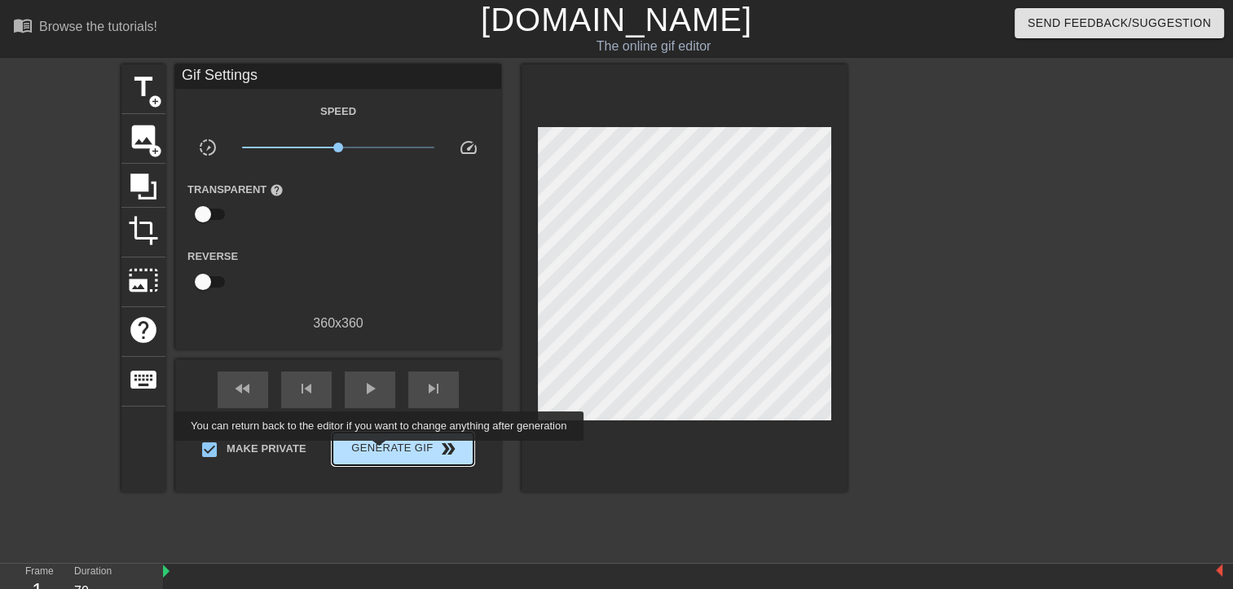
click at [381, 452] on span "Generate Gif double_arrow" at bounding box center [403, 449] width 128 height 20
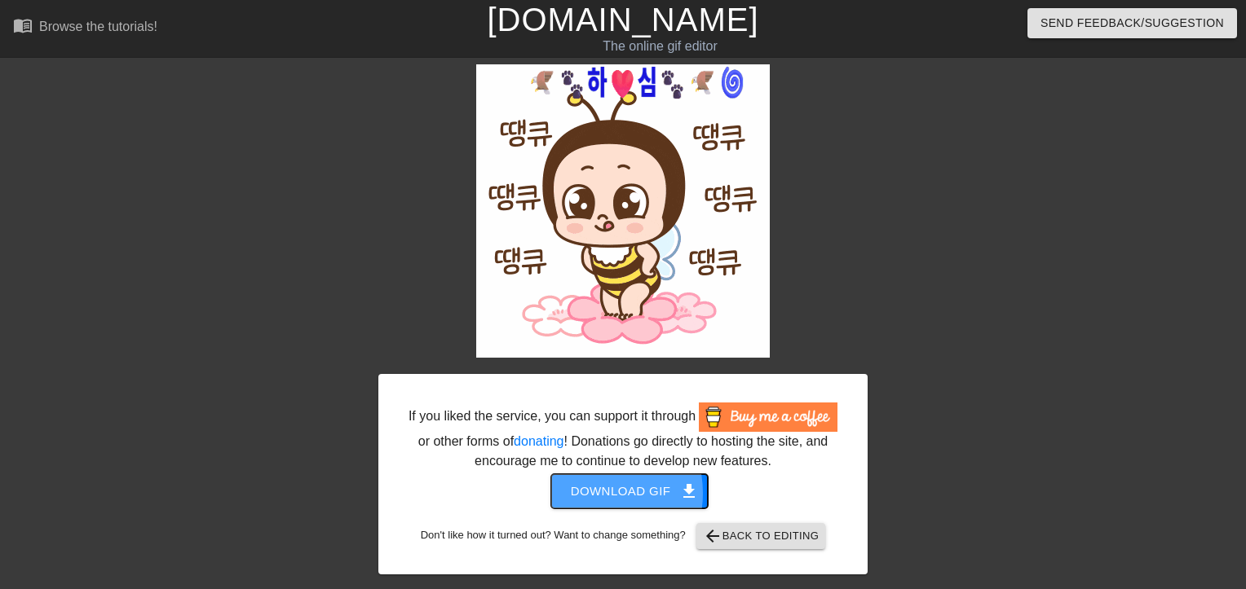
click at [592, 493] on span "Download gif get_app" at bounding box center [630, 491] width 118 height 21
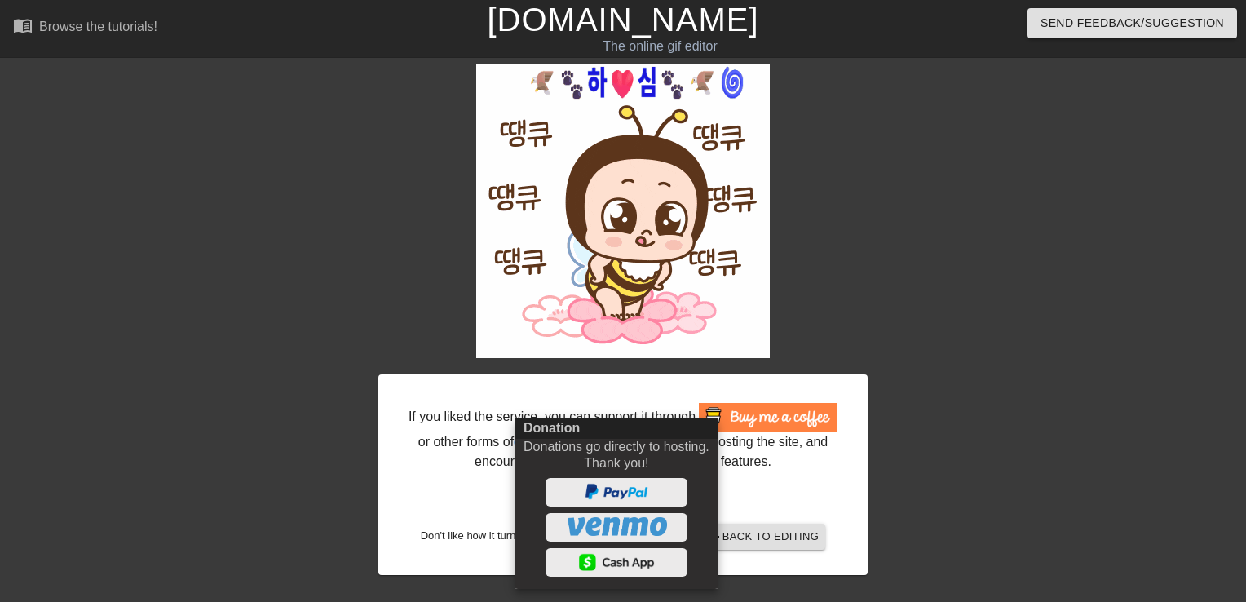
click at [944, 523] on div at bounding box center [623, 301] width 1246 height 602
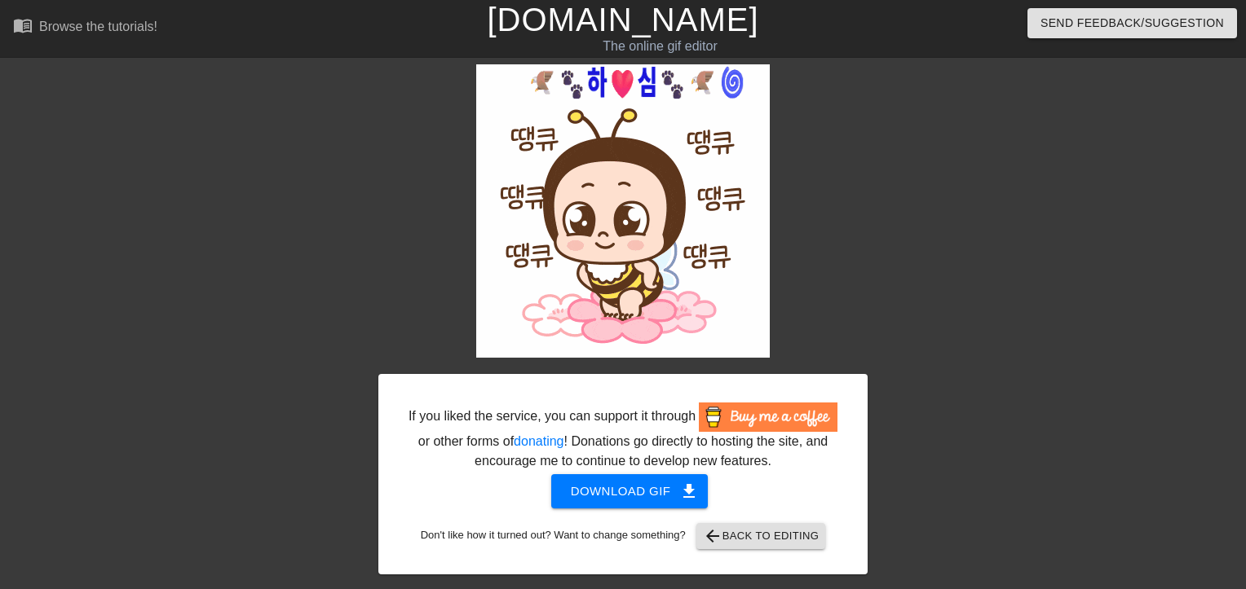
click at [619, 17] on link "[DOMAIN_NAME]" at bounding box center [622, 20] width 271 height 36
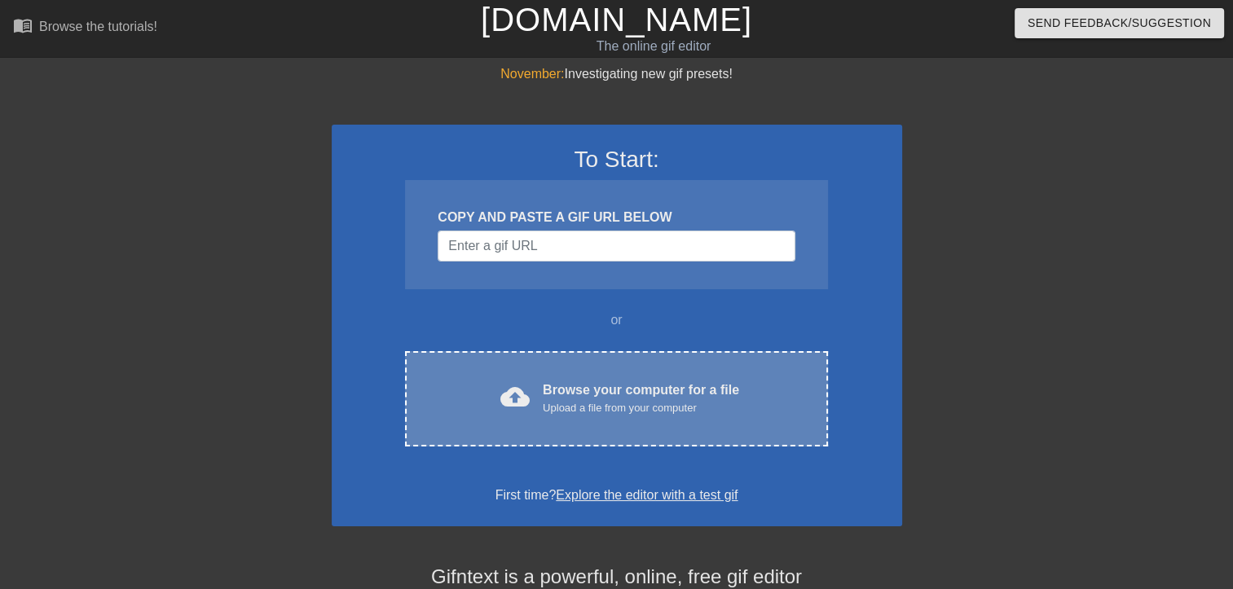
click at [650, 390] on div "Browse your computer for a file Upload a file from your computer" at bounding box center [641, 399] width 196 height 36
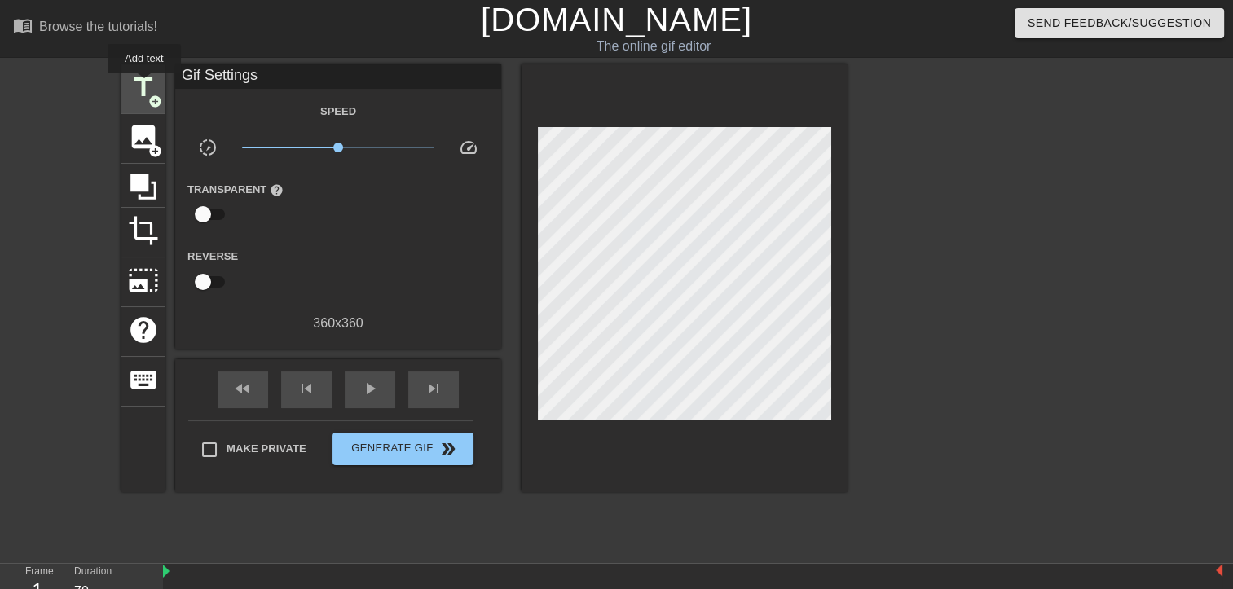
click at [144, 85] on span "title" at bounding box center [143, 87] width 31 height 31
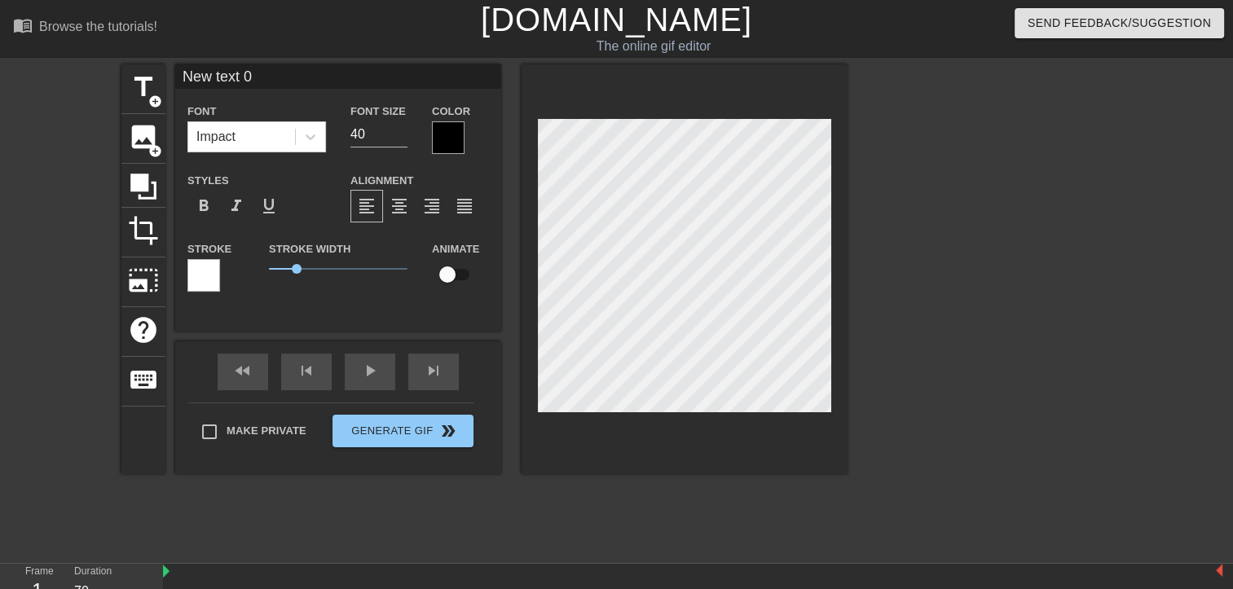
click at [262, 76] on input "New text 0" at bounding box center [338, 76] width 326 height 24
click at [263, 77] on input "New text 0" at bounding box center [338, 76] width 326 height 24
type input "N"
paste input "🦅🐾하❤️심🐾🦅🌀"
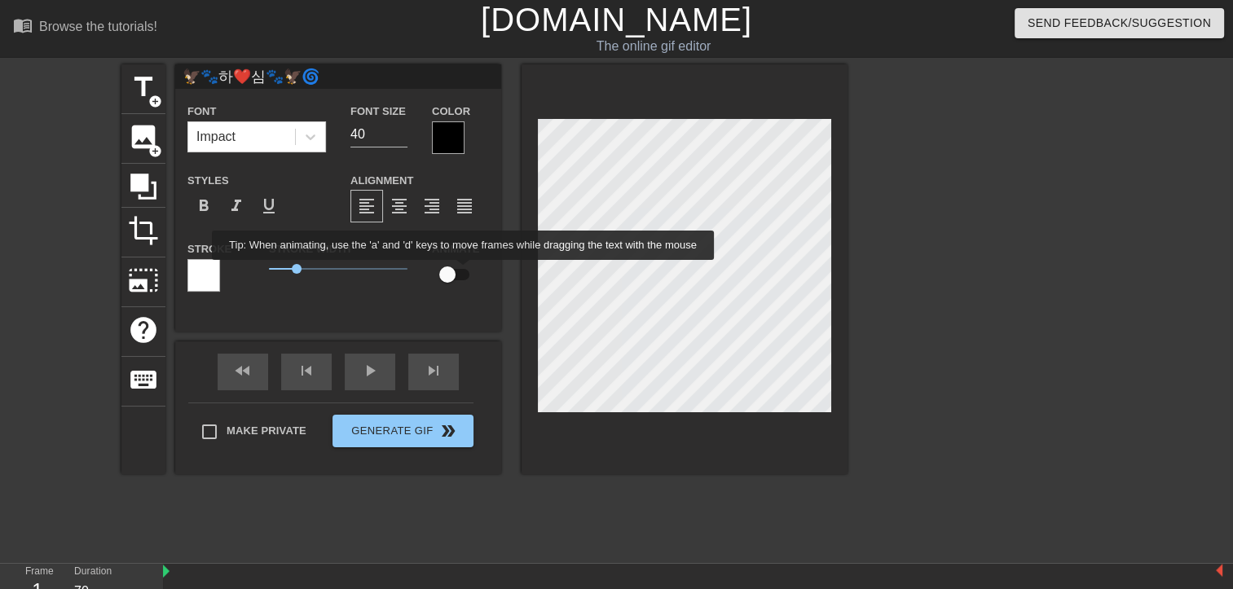
type input "🦅🐾하❤️심🐾🦅🌀"
click at [464, 271] on input "checkbox" at bounding box center [447, 274] width 93 height 31
checkbox input "true"
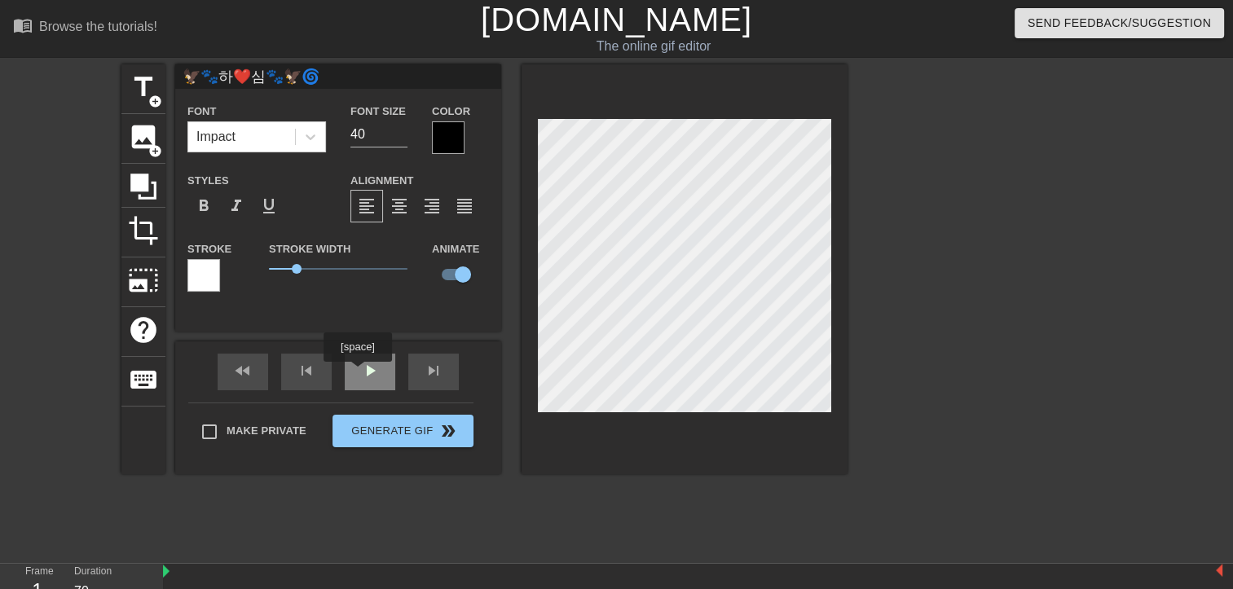
click at [365, 373] on div "play_arrow" at bounding box center [370, 372] width 51 height 37
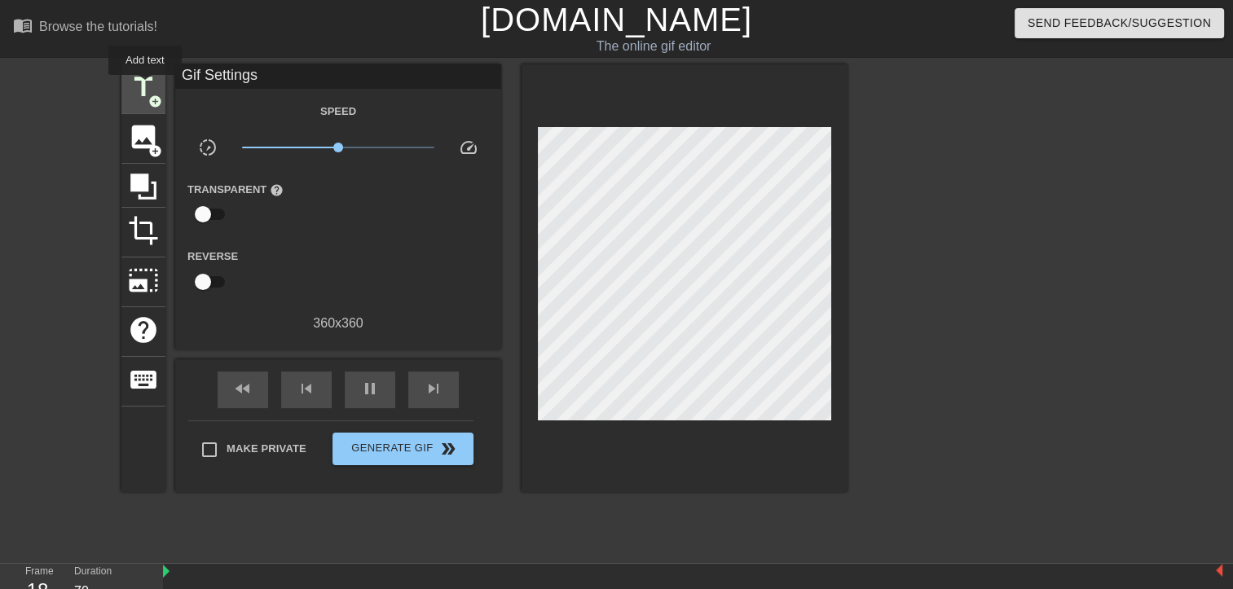
click at [145, 86] on span "title" at bounding box center [143, 87] width 31 height 31
click at [134, 186] on div "title add_circle image add_circle crop photo_size_select_large help keyboard Gi…" at bounding box center [484, 278] width 726 height 428
click at [143, 86] on span "title" at bounding box center [143, 87] width 31 height 31
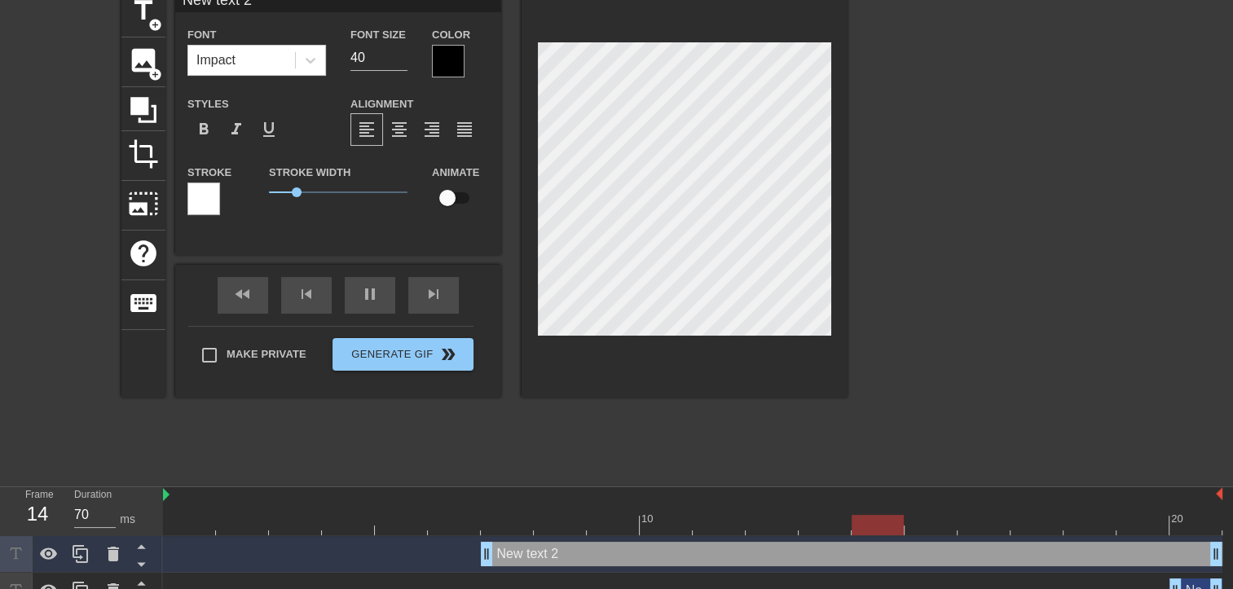
scroll to position [137, 0]
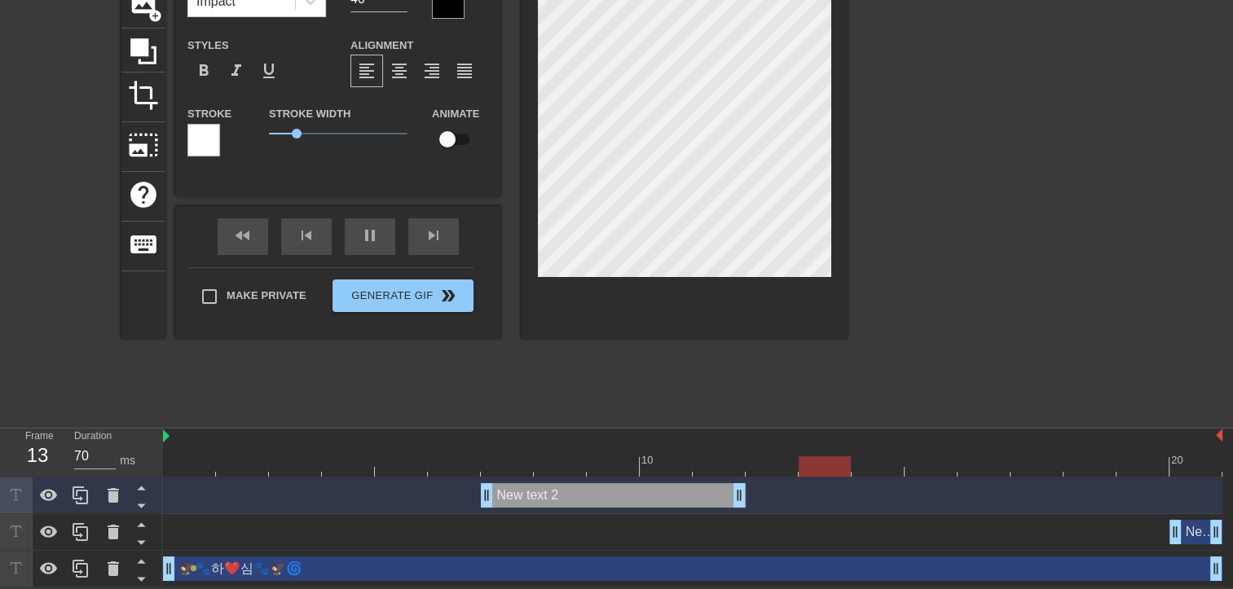
drag, startPoint x: 1219, startPoint y: 496, endPoint x: 752, endPoint y: 495, distance: 467.1
click at [752, 495] on div "New text 2 drag_handle drag_handle" at bounding box center [693, 495] width 1060 height 24
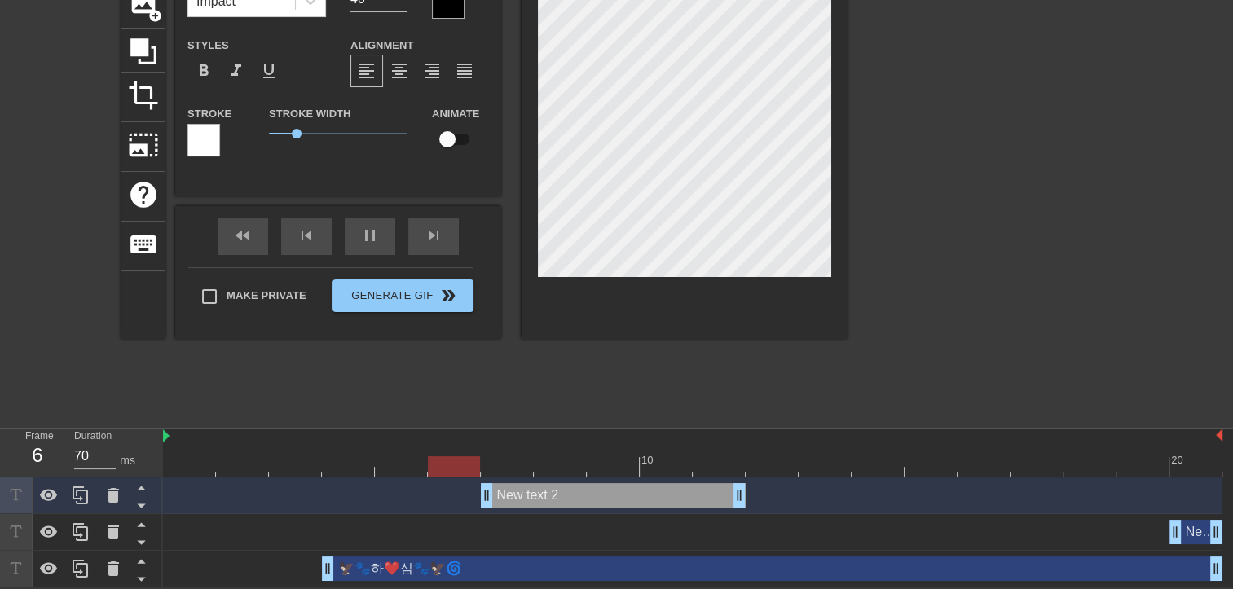
drag, startPoint x: 165, startPoint y: 566, endPoint x: 342, endPoint y: 568, distance: 177.7
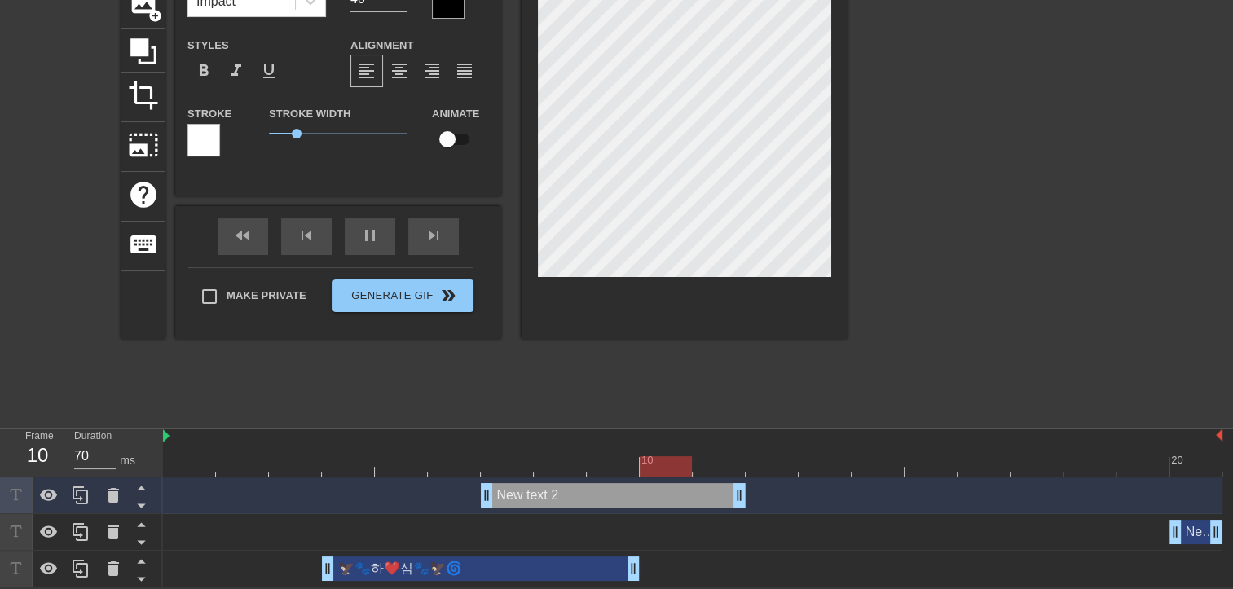
drag, startPoint x: 1219, startPoint y: 566, endPoint x: 619, endPoint y: 567, distance: 600.8
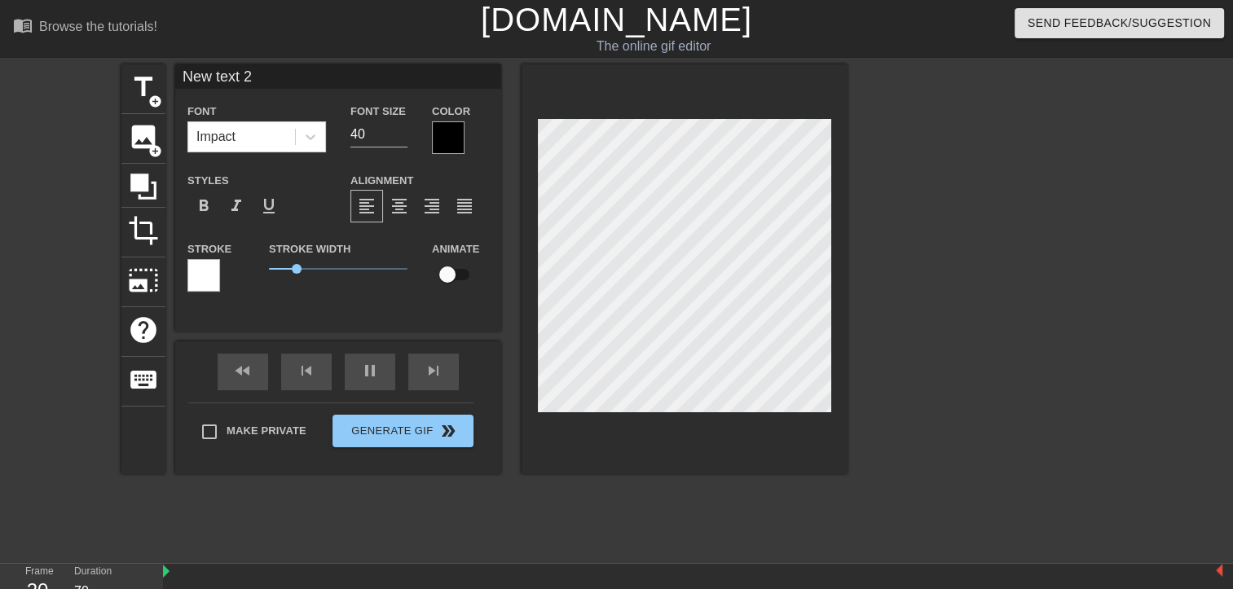
scroll to position [0, 0]
drag, startPoint x: 290, startPoint y: 267, endPoint x: 258, endPoint y: 271, distance: 32.8
click at [258, 271] on div "Stroke Width 0" at bounding box center [338, 273] width 163 height 68
click at [447, 137] on div at bounding box center [448, 137] width 33 height 33
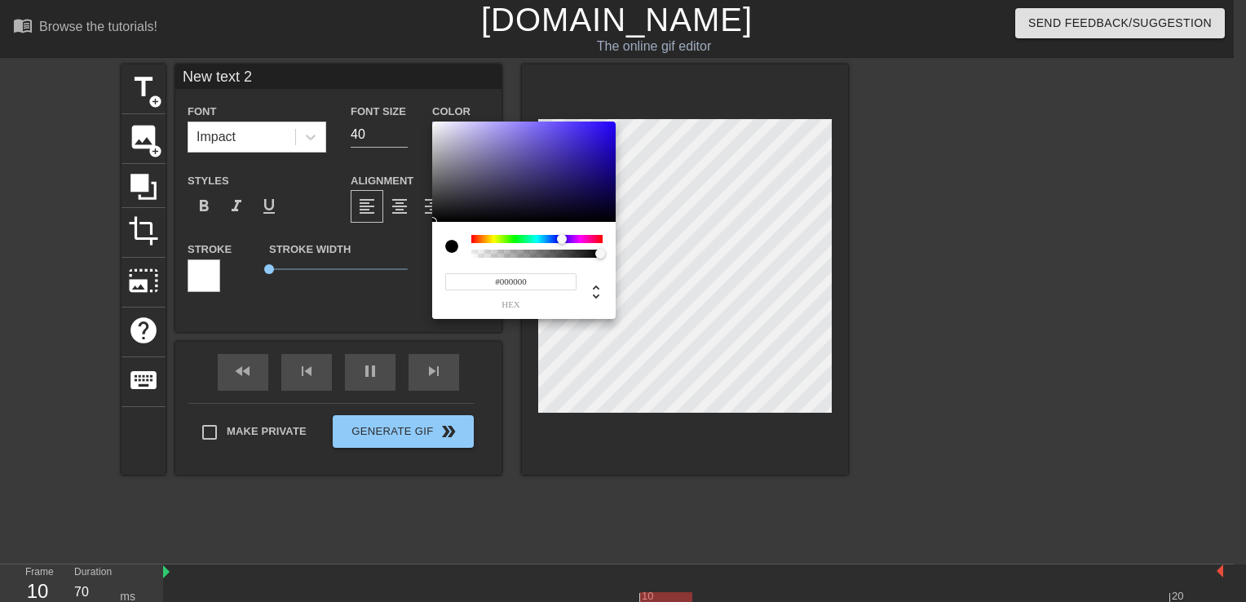
click at [562, 240] on div at bounding box center [536, 239] width 131 height 8
type input "#381EDB"
click at [590, 135] on div at bounding box center [523, 171] width 183 height 101
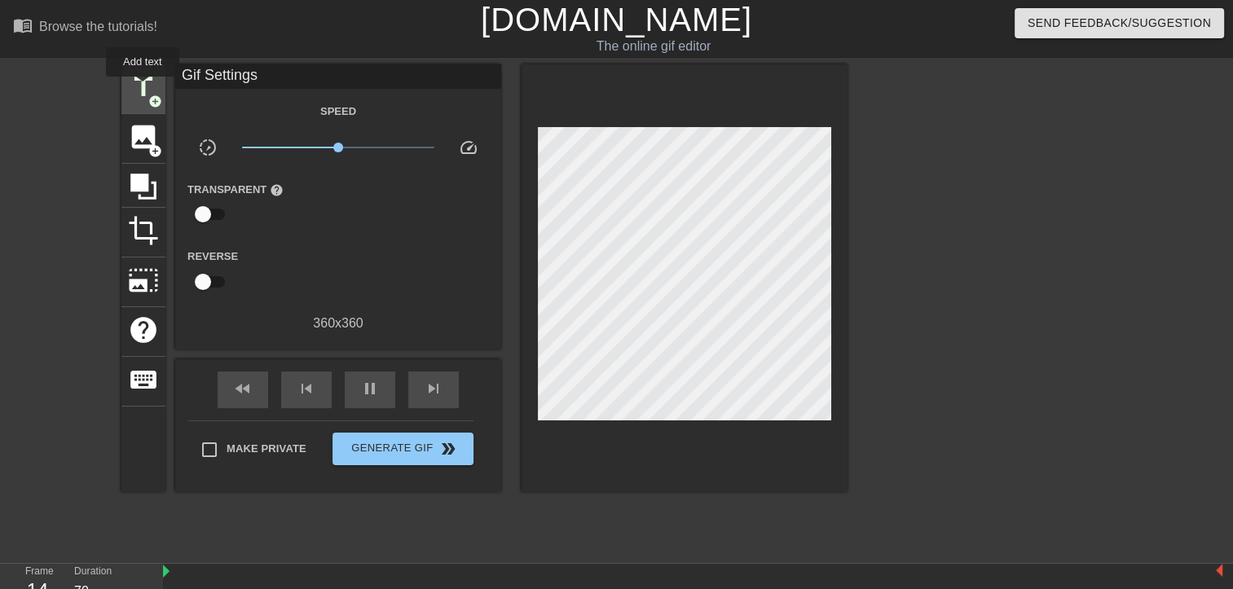
click at [143, 88] on span "title" at bounding box center [143, 87] width 31 height 31
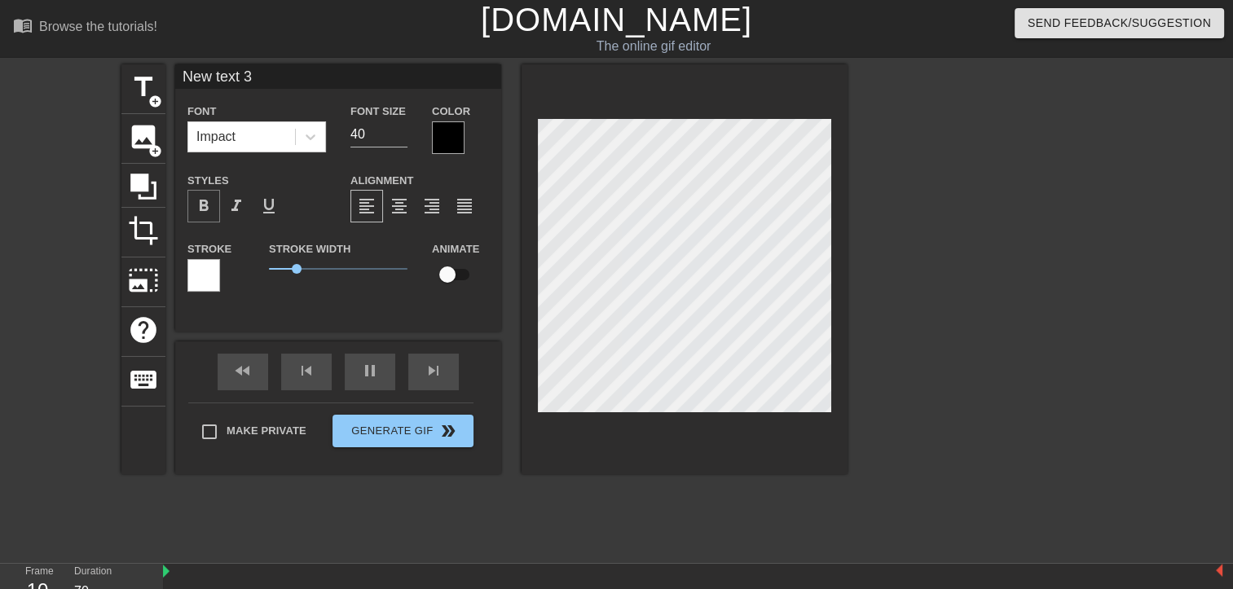
click at [208, 202] on span "format_bold" at bounding box center [204, 206] width 20 height 20
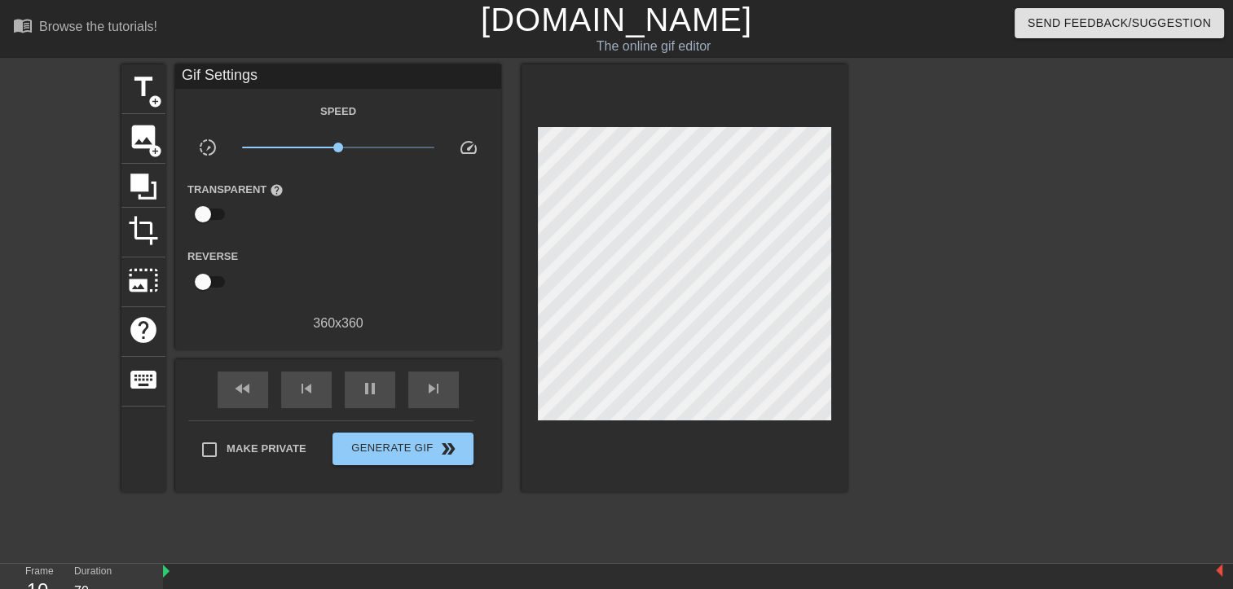
click at [167, 210] on div "title add_circle image add_circle crop photo_size_select_large help keyboard Gi…" at bounding box center [484, 278] width 726 height 428
click at [633, 28] on link "[DOMAIN_NAME]" at bounding box center [616, 20] width 271 height 36
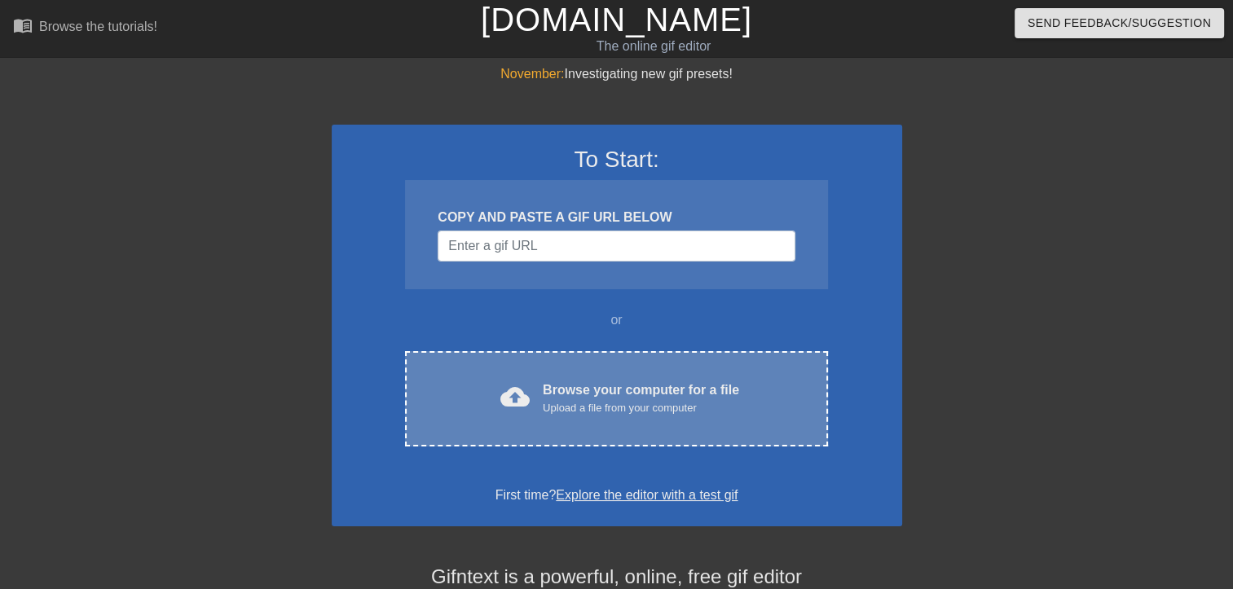
click at [608, 396] on div "Browse your computer for a file Upload a file from your computer" at bounding box center [641, 399] width 196 height 36
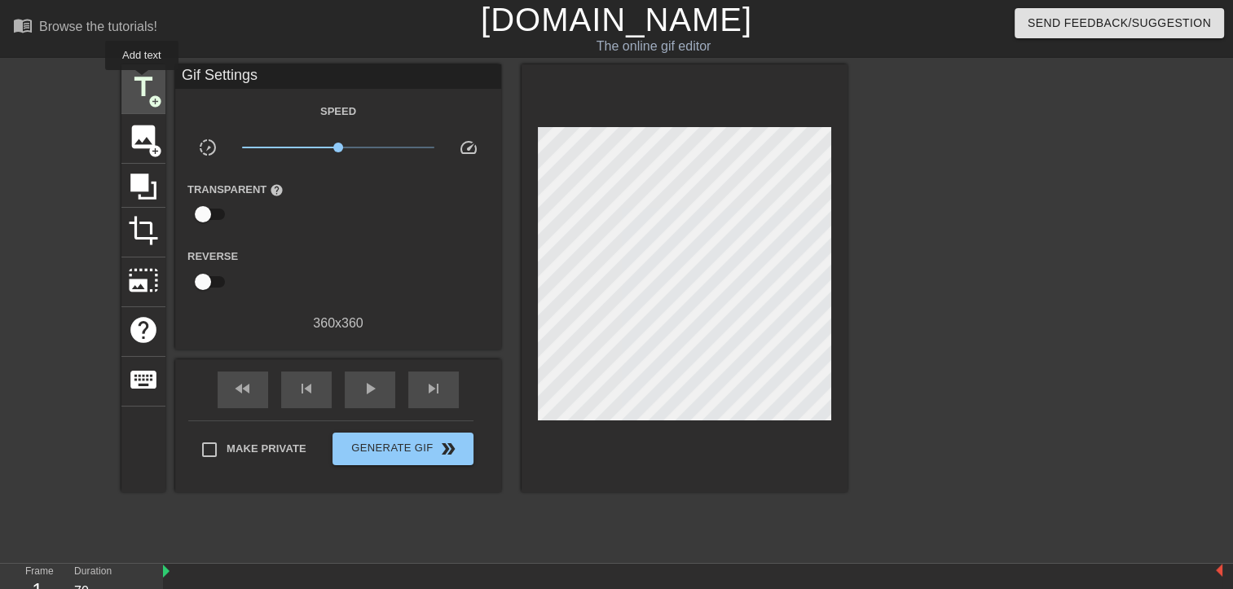
click at [142, 82] on span "title" at bounding box center [143, 87] width 31 height 31
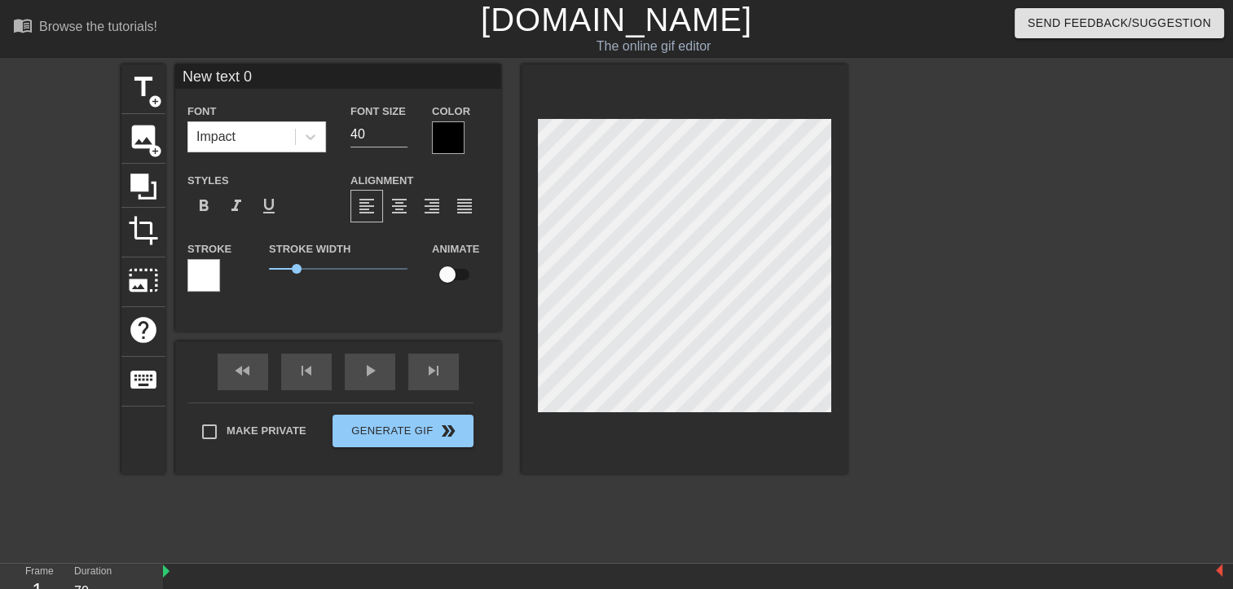
click at [271, 76] on input "New text 0" at bounding box center [338, 76] width 326 height 24
type input "N"
paste input "🦅🐾하❤️심🐾🦅🌀"
type input "🦅🐾하❤️심🐾🦅🌀"
drag, startPoint x: 298, startPoint y: 269, endPoint x: 214, endPoint y: 269, distance: 84.0
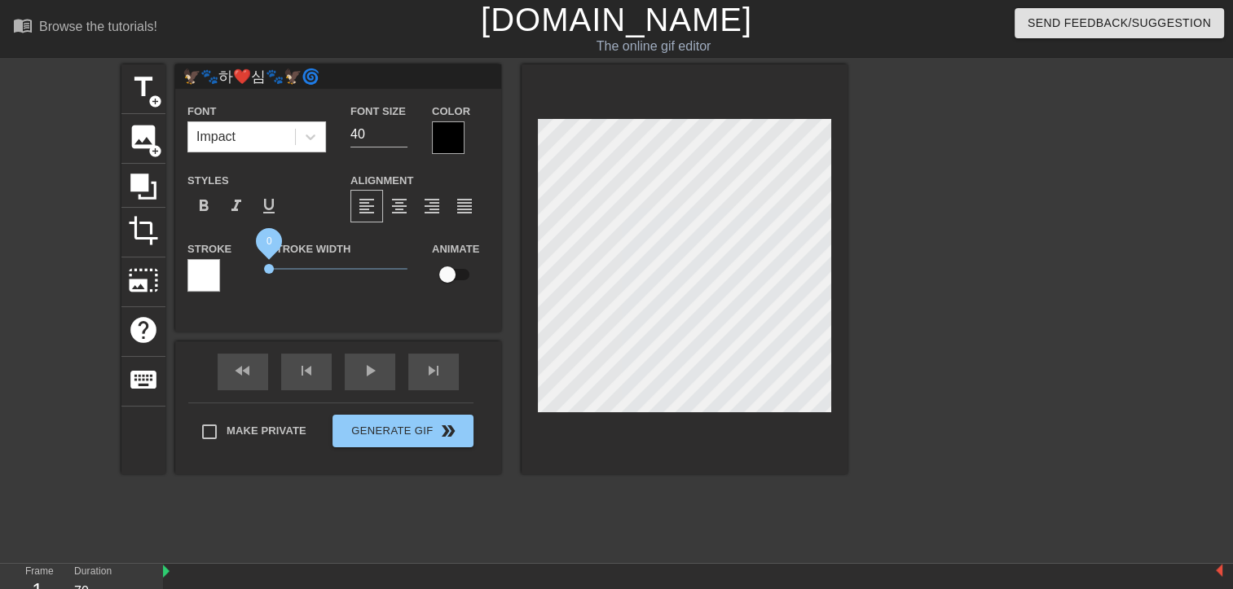
click at [214, 269] on div "Stroke Stroke Width 0 Animate" at bounding box center [338, 273] width 326 height 68
click at [205, 205] on span "format_bold" at bounding box center [204, 206] width 20 height 20
click at [449, 137] on div at bounding box center [448, 137] width 33 height 33
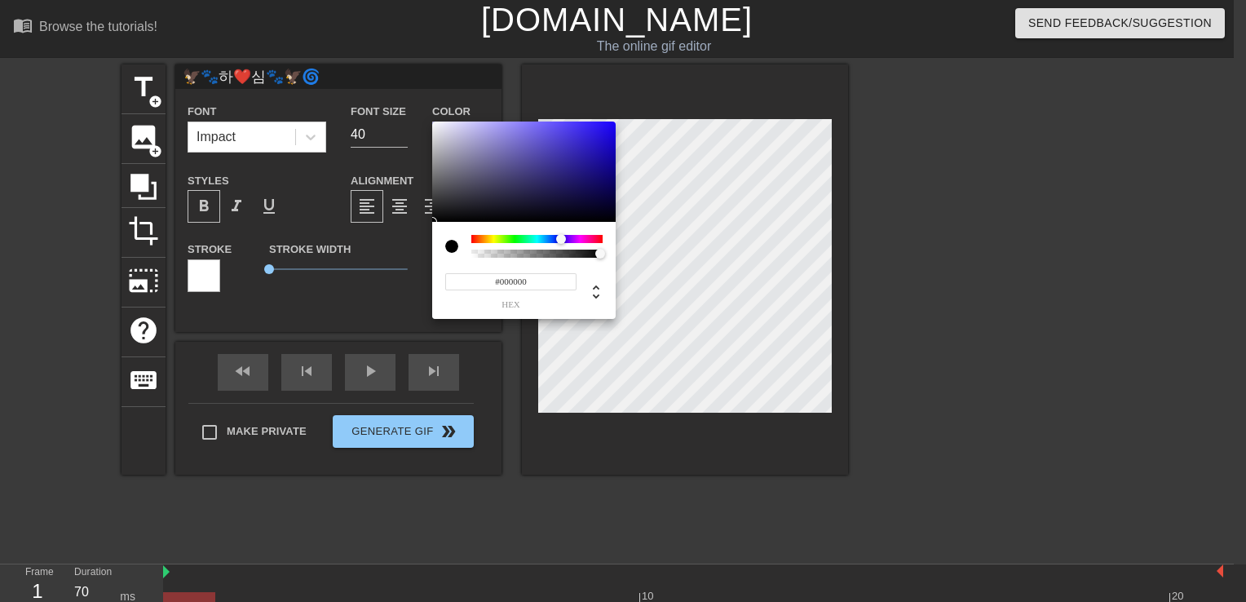
click at [561, 240] on div at bounding box center [536, 239] width 131 height 8
type input "#331FEA"
click at [591, 130] on div at bounding box center [523, 171] width 183 height 101
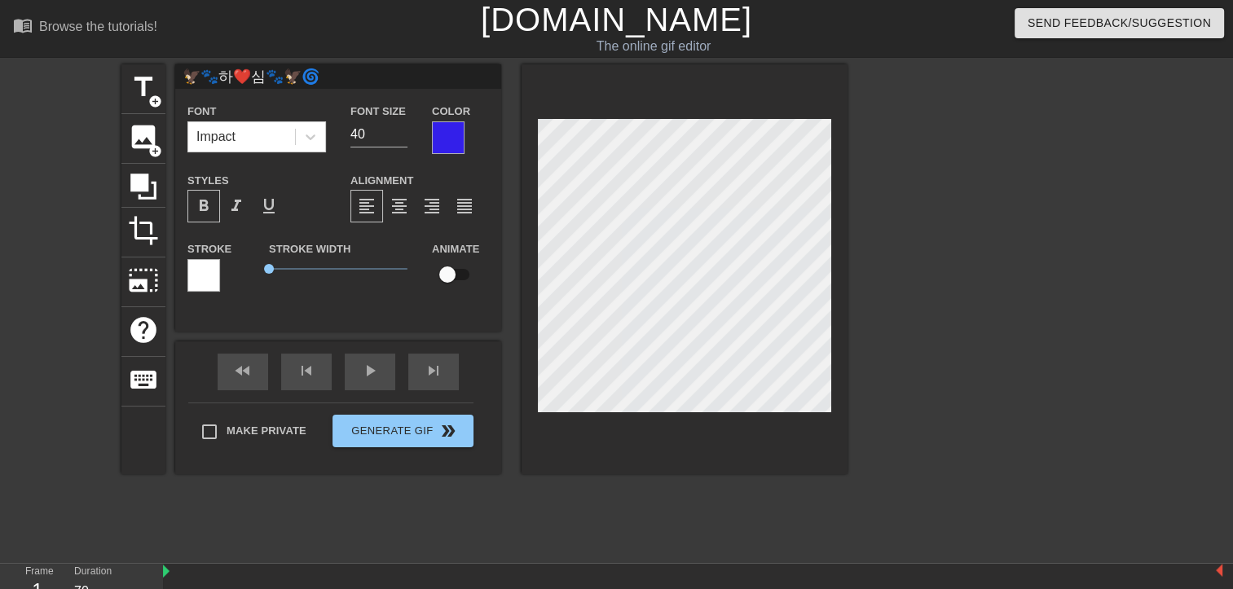
click at [837, 194] on div at bounding box center [685, 269] width 326 height 410
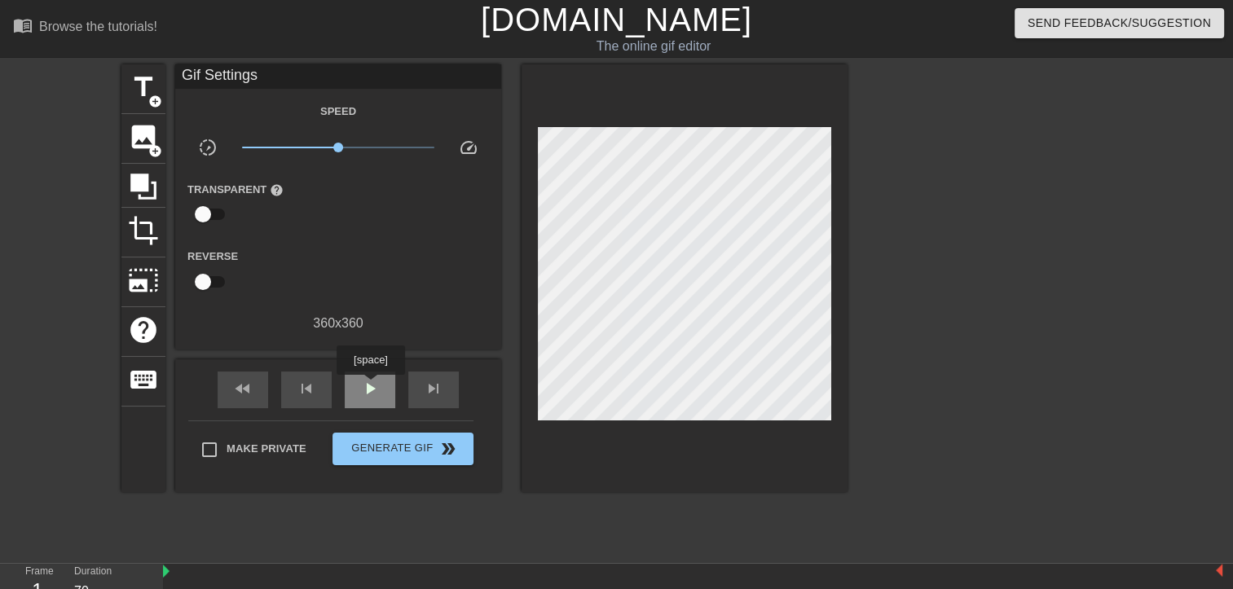
click at [370, 386] on span "play_arrow" at bounding box center [370, 389] width 20 height 20
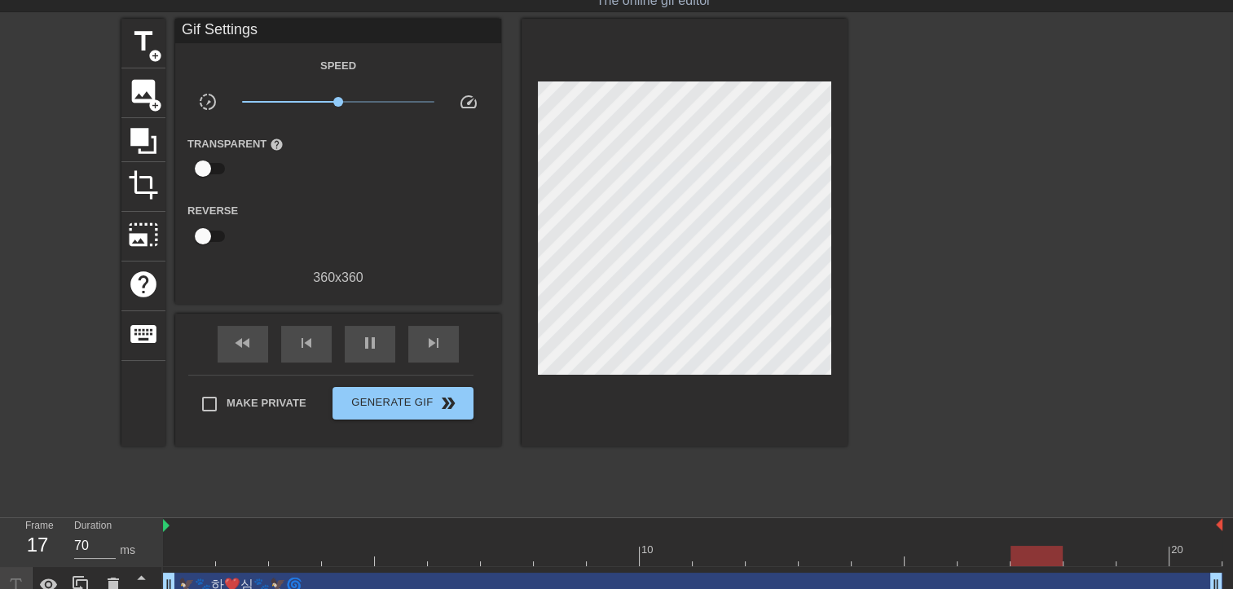
scroll to position [63, 0]
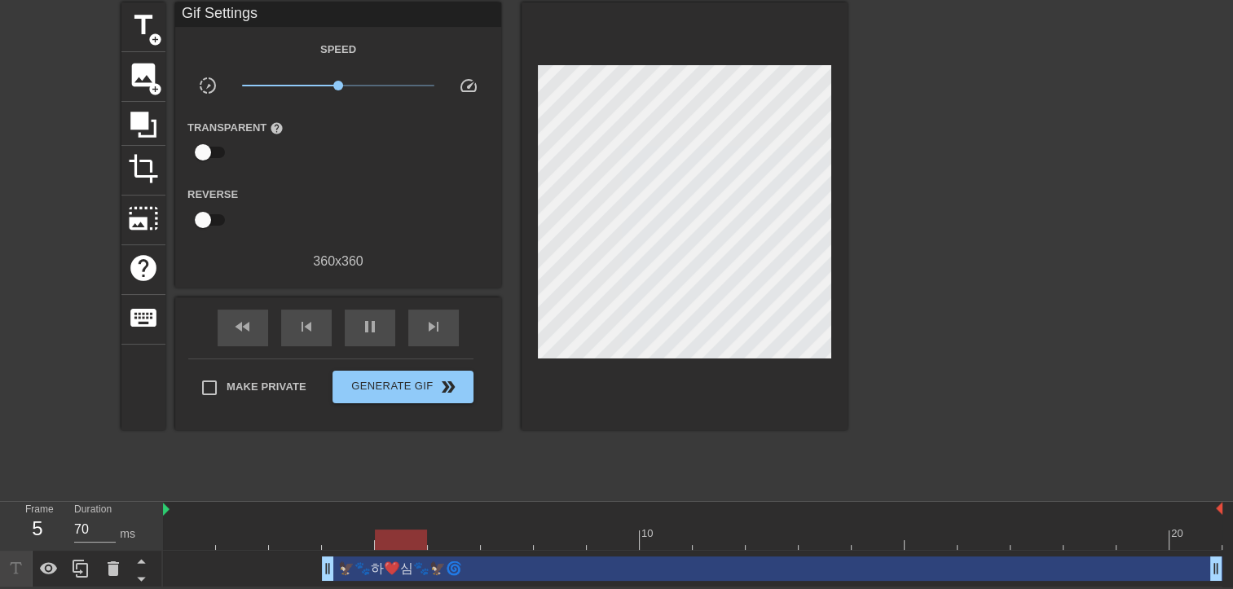
drag, startPoint x: 168, startPoint y: 566, endPoint x: 340, endPoint y: 564, distance: 172.0
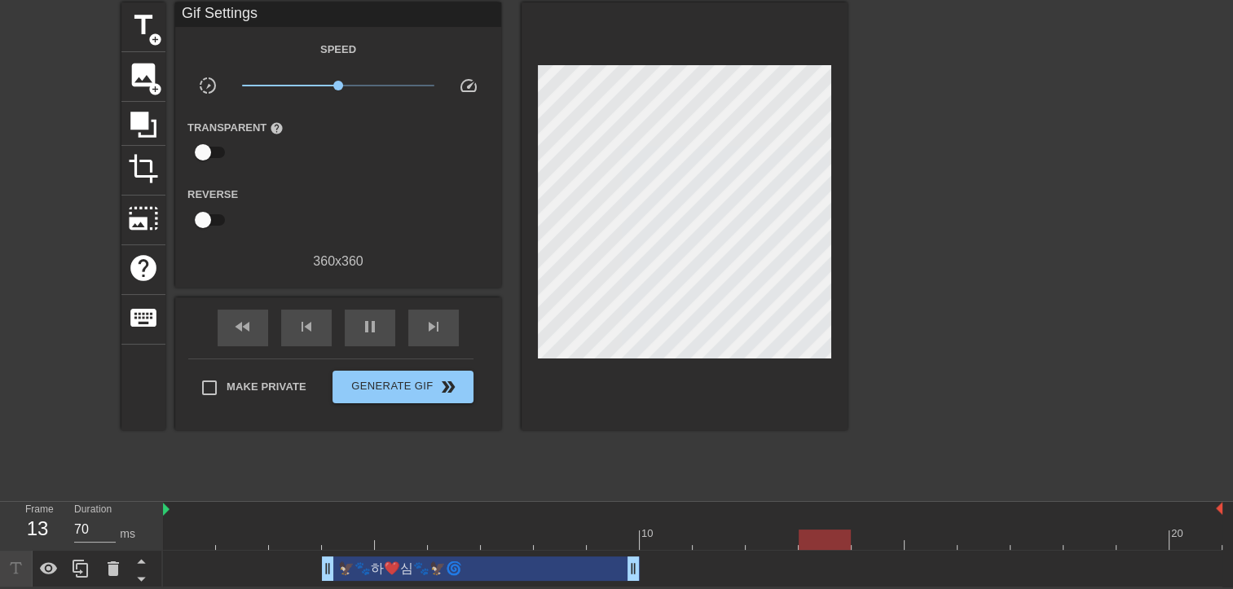
drag, startPoint x: 1215, startPoint y: 563, endPoint x: 640, endPoint y: 567, distance: 575.5
click at [640, 567] on div "🦅🐾하❤️심🐾🦅🌀 drag_handle drag_handle" at bounding box center [693, 569] width 1060 height 24
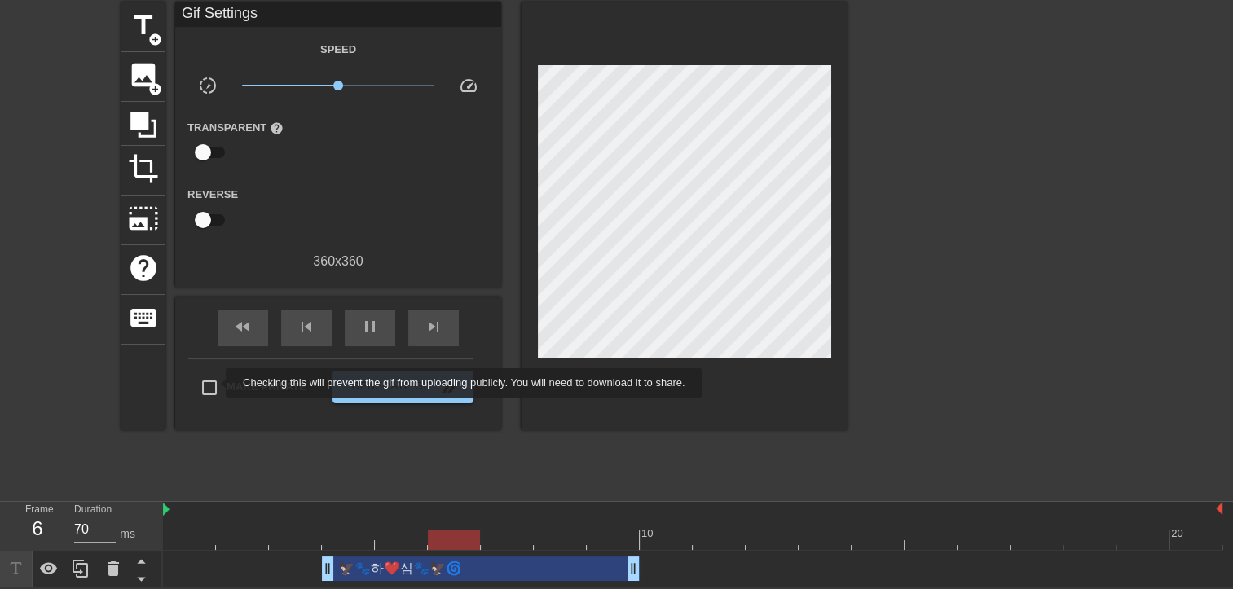
click at [215, 383] on input "Make Private" at bounding box center [209, 388] width 34 height 34
checkbox input "true"
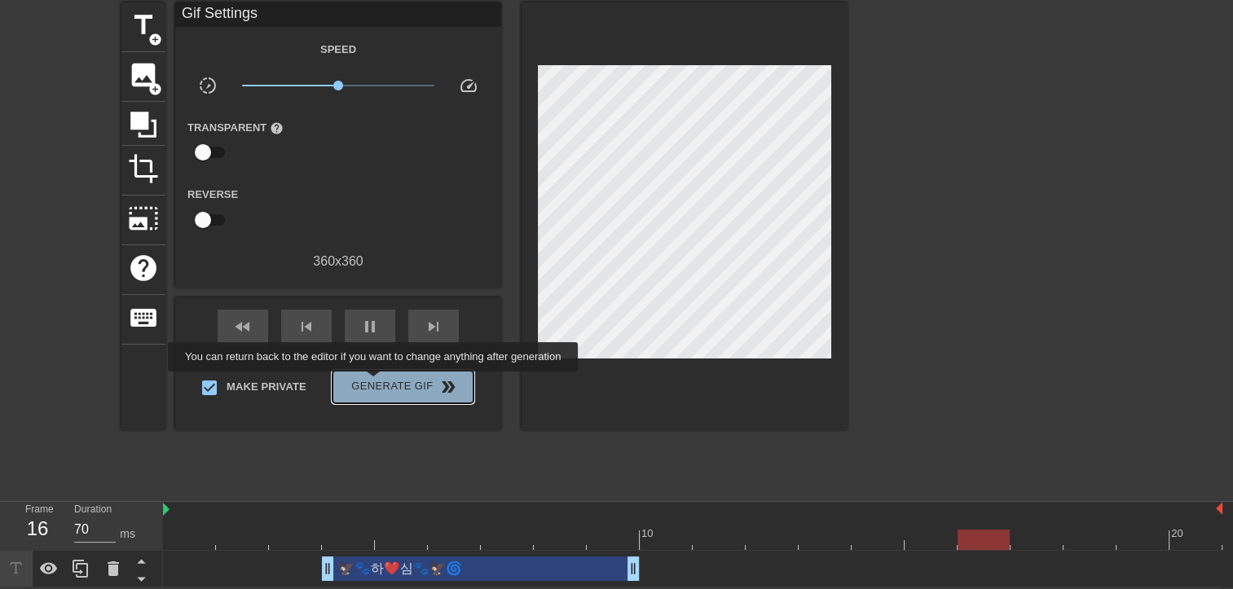
click at [375, 383] on span "Generate Gif double_arrow" at bounding box center [403, 387] width 128 height 20
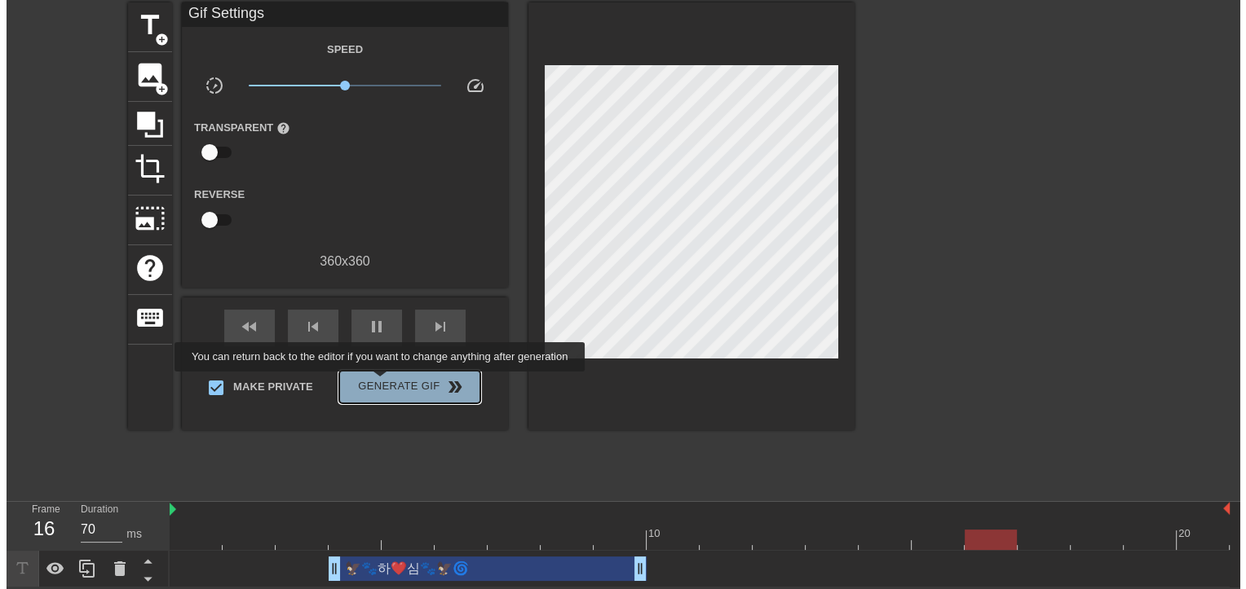
scroll to position [0, 0]
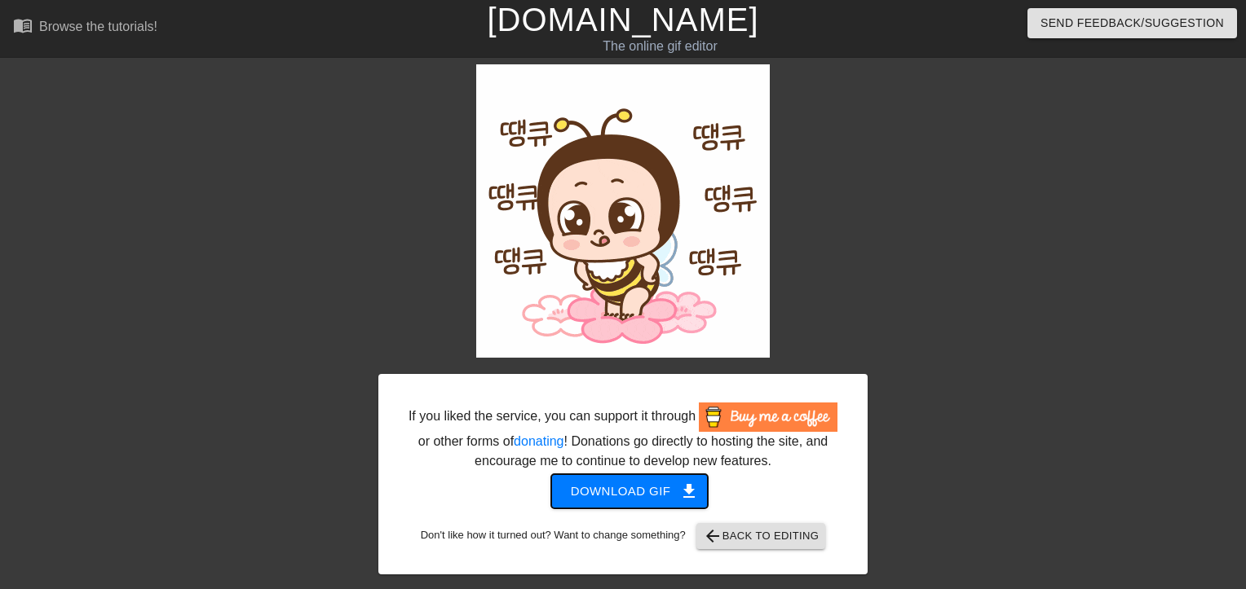
click at [604, 491] on span "Download gif get_app" at bounding box center [630, 491] width 118 height 21
